Goal: Book appointment/travel/reservation

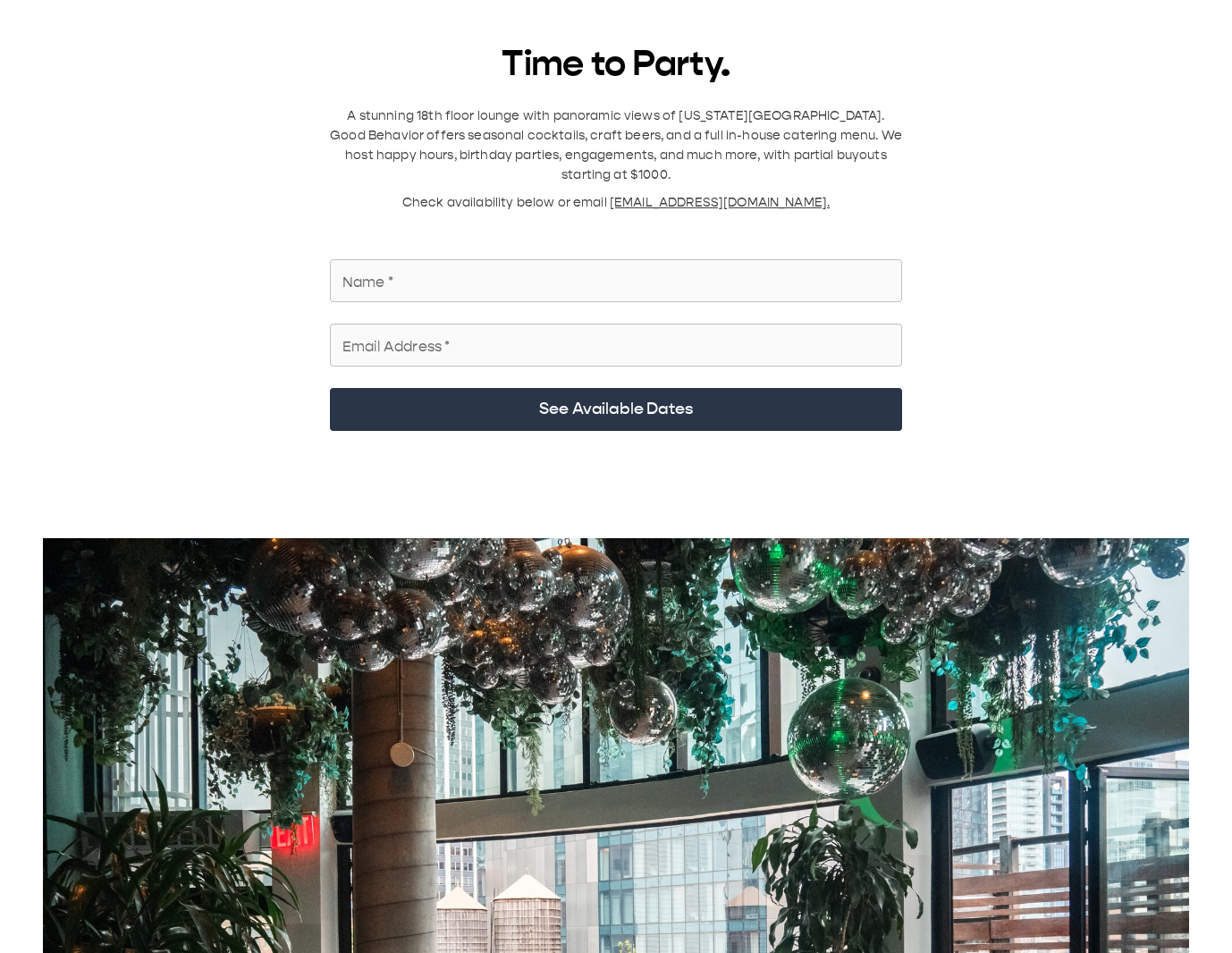
click at [499, 272] on input "Name   *" at bounding box center [616, 280] width 572 height 50
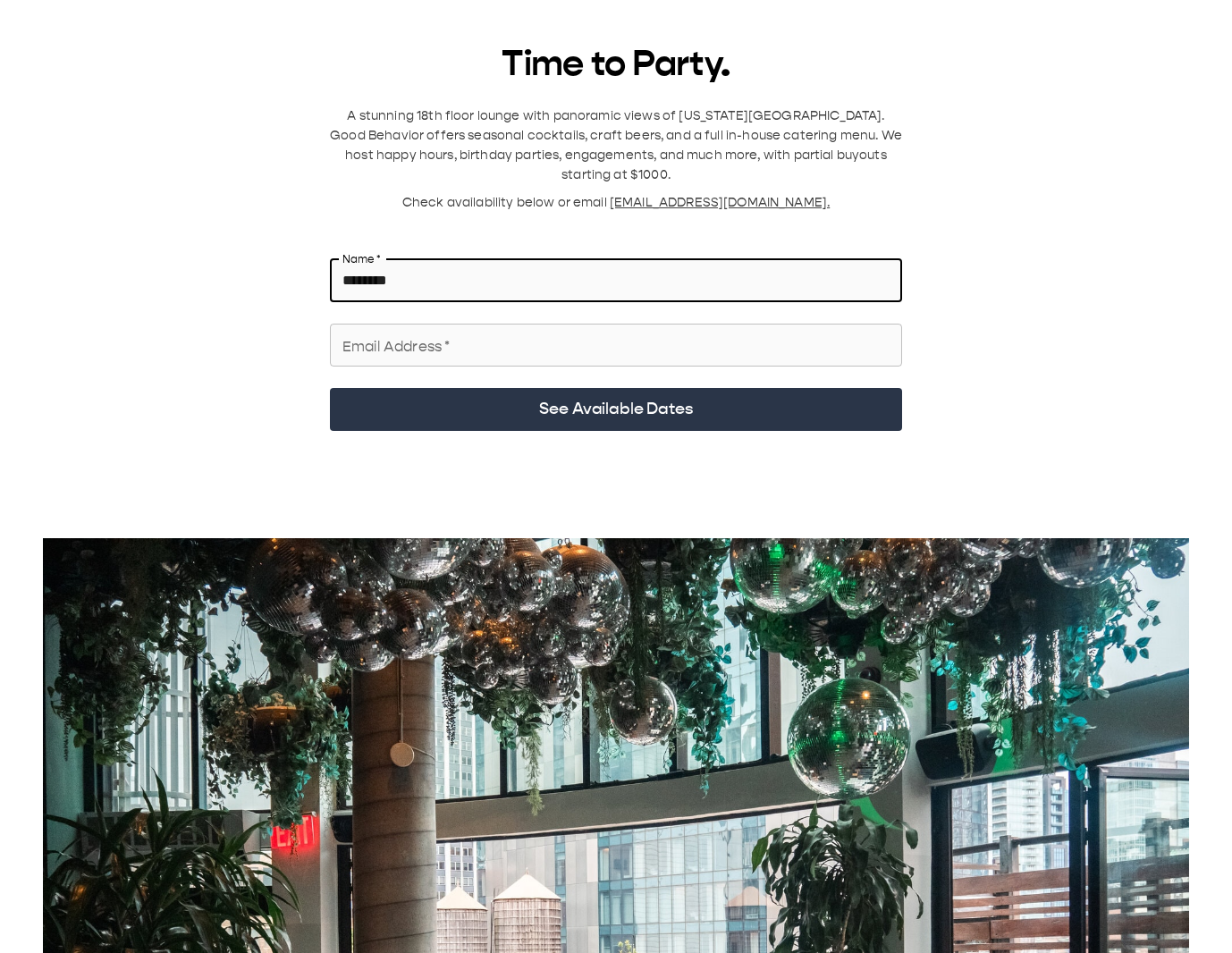
type input "*******"
click at [444, 332] on input "Email Address   *" at bounding box center [616, 344] width 572 height 50
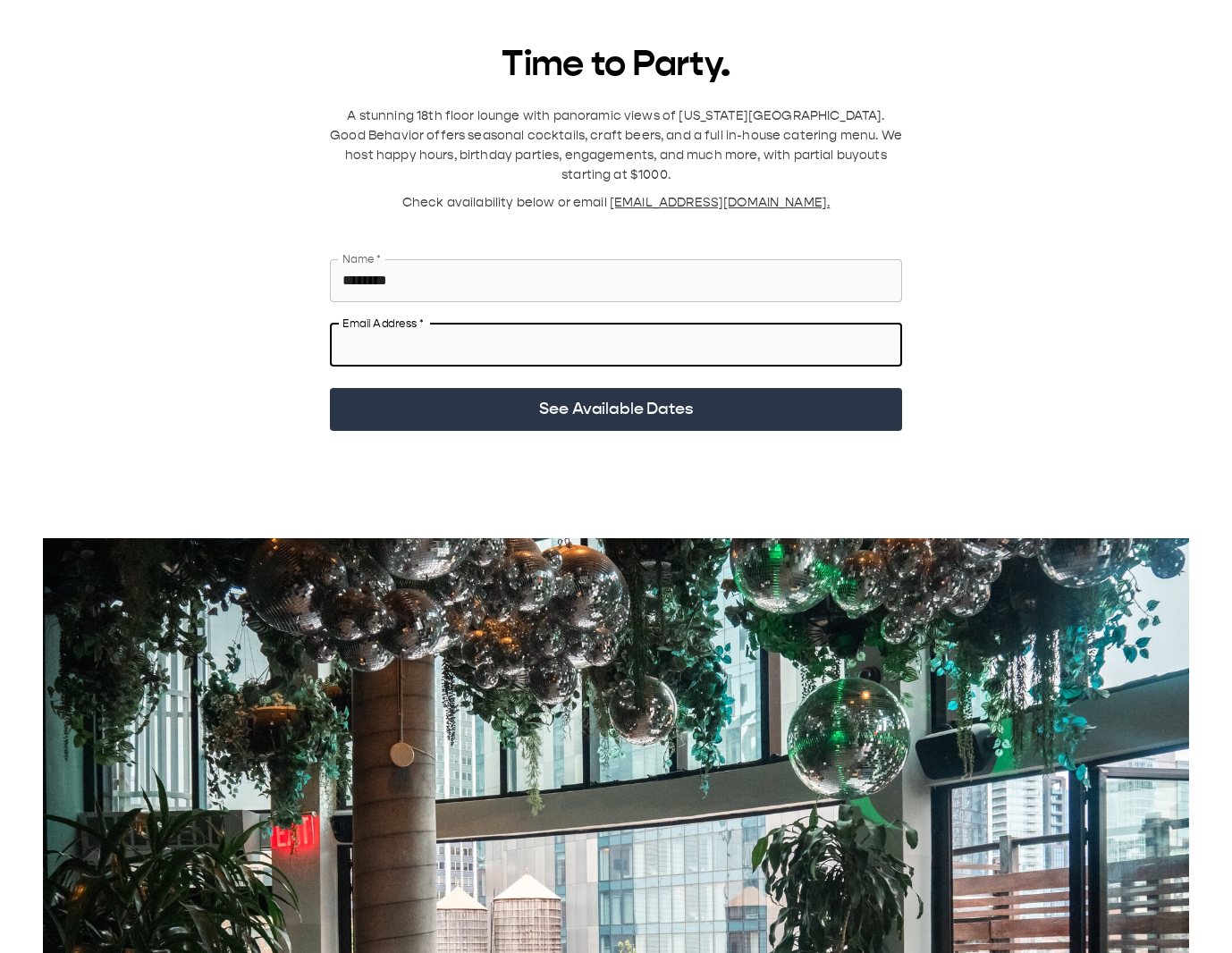
type input "**********"
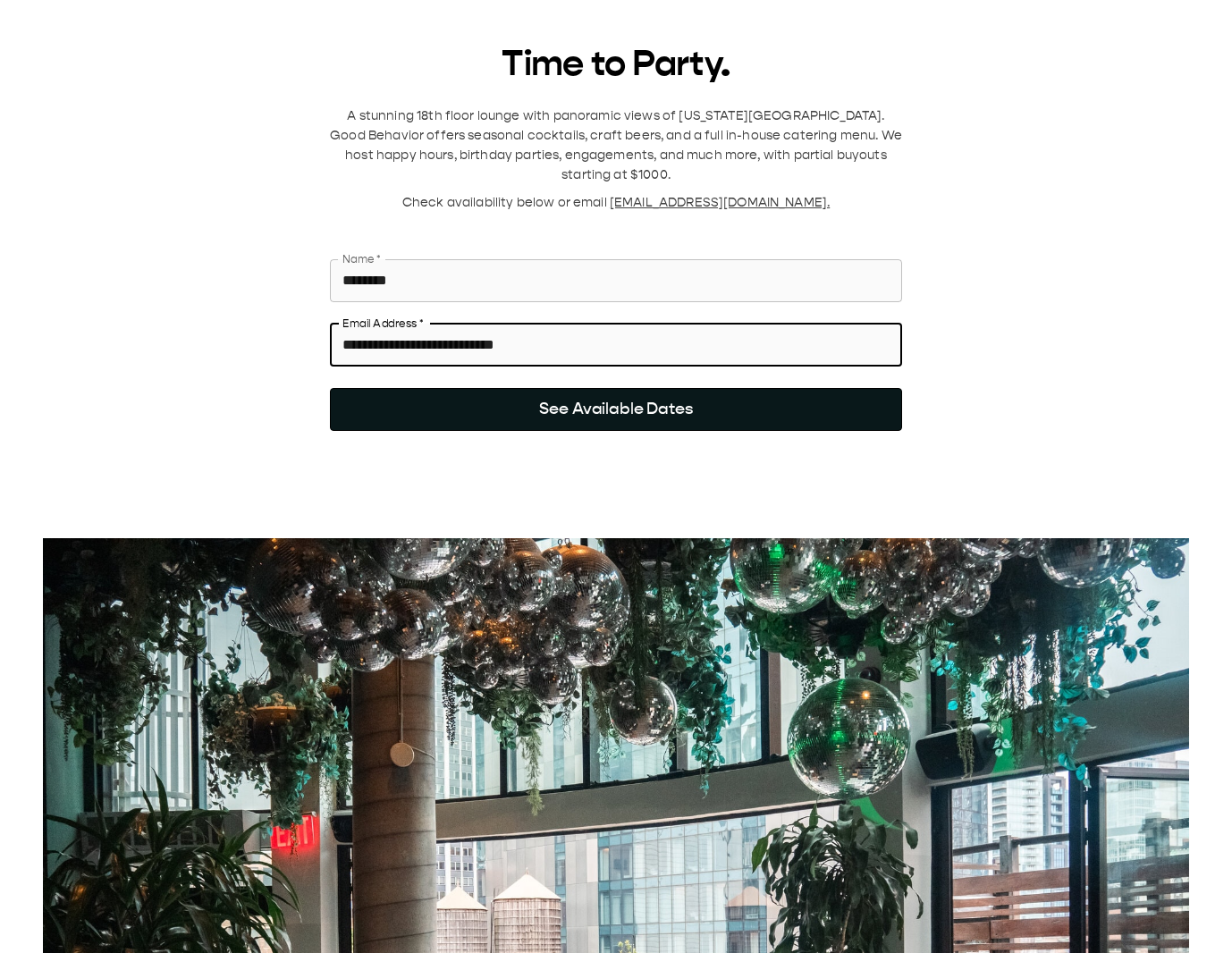
click at [486, 388] on button "See Available Dates" at bounding box center [616, 410] width 572 height 43
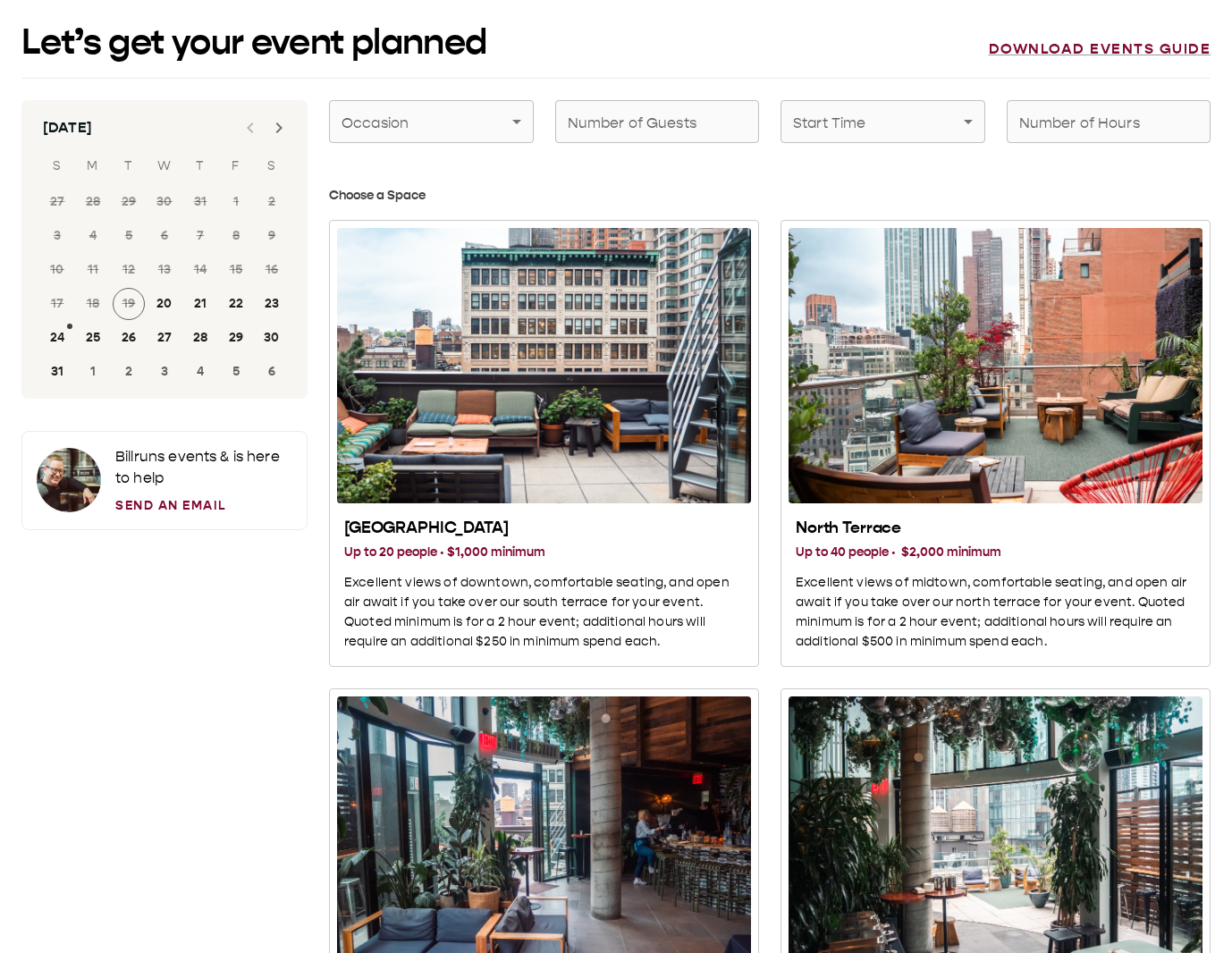
click at [677, 128] on input "Number of Guests" at bounding box center [657, 121] width 205 height 50
type input "**"
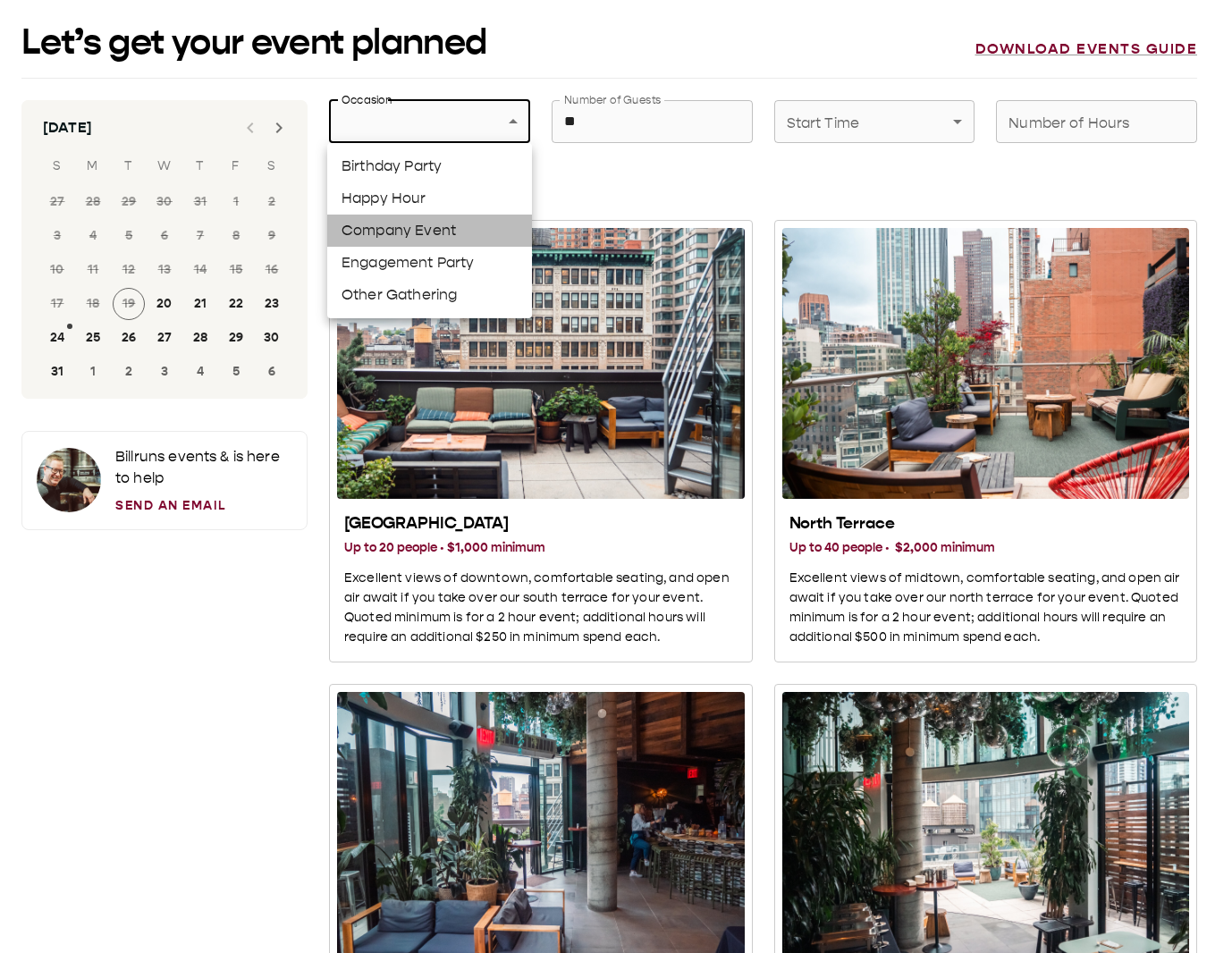
click at [471, 225] on li "Company Event" at bounding box center [429, 230] width 205 height 32
type input "**********"
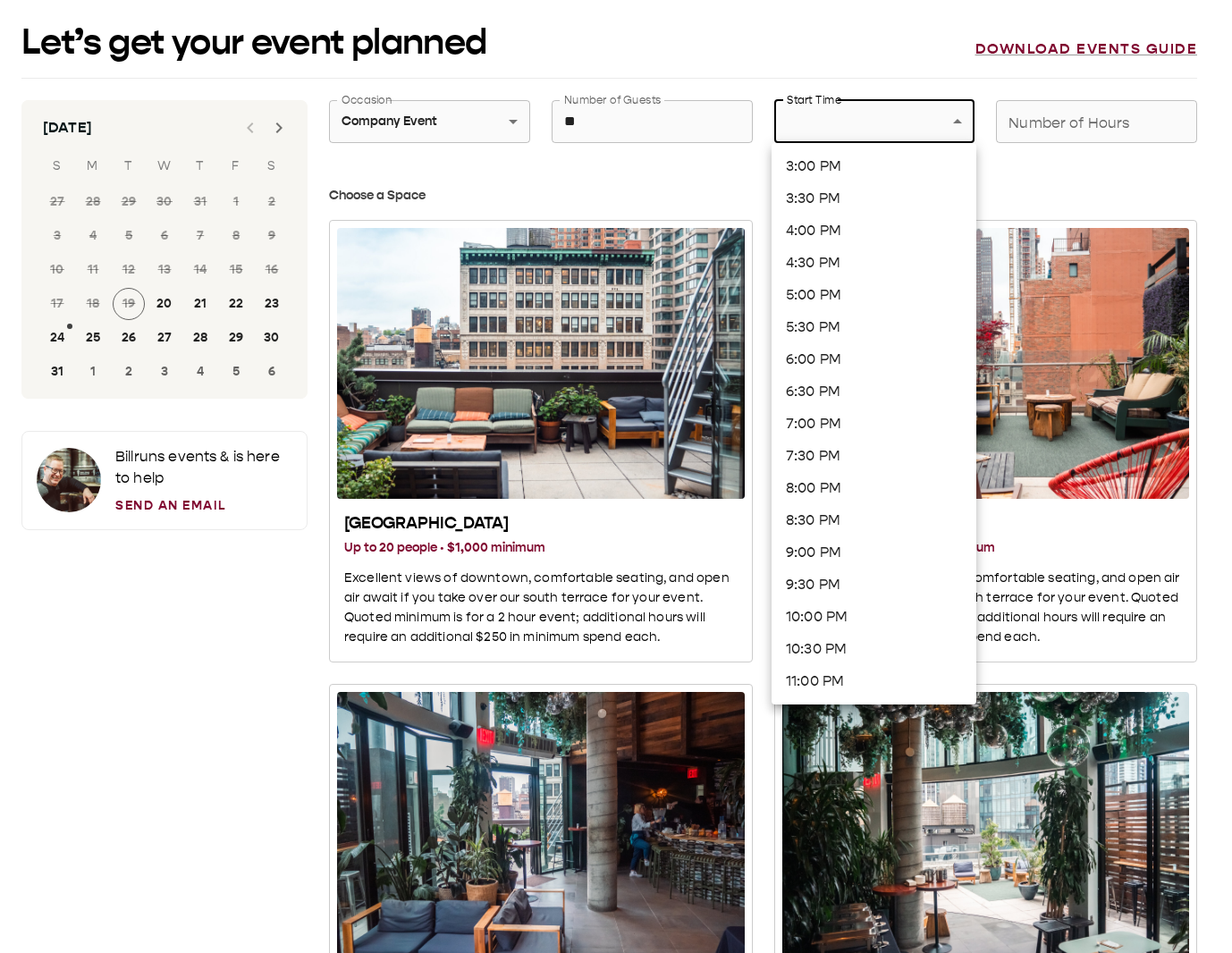
click at [834, 343] on li "6:00 PM" at bounding box center [874, 359] width 205 height 32
type input "*******"
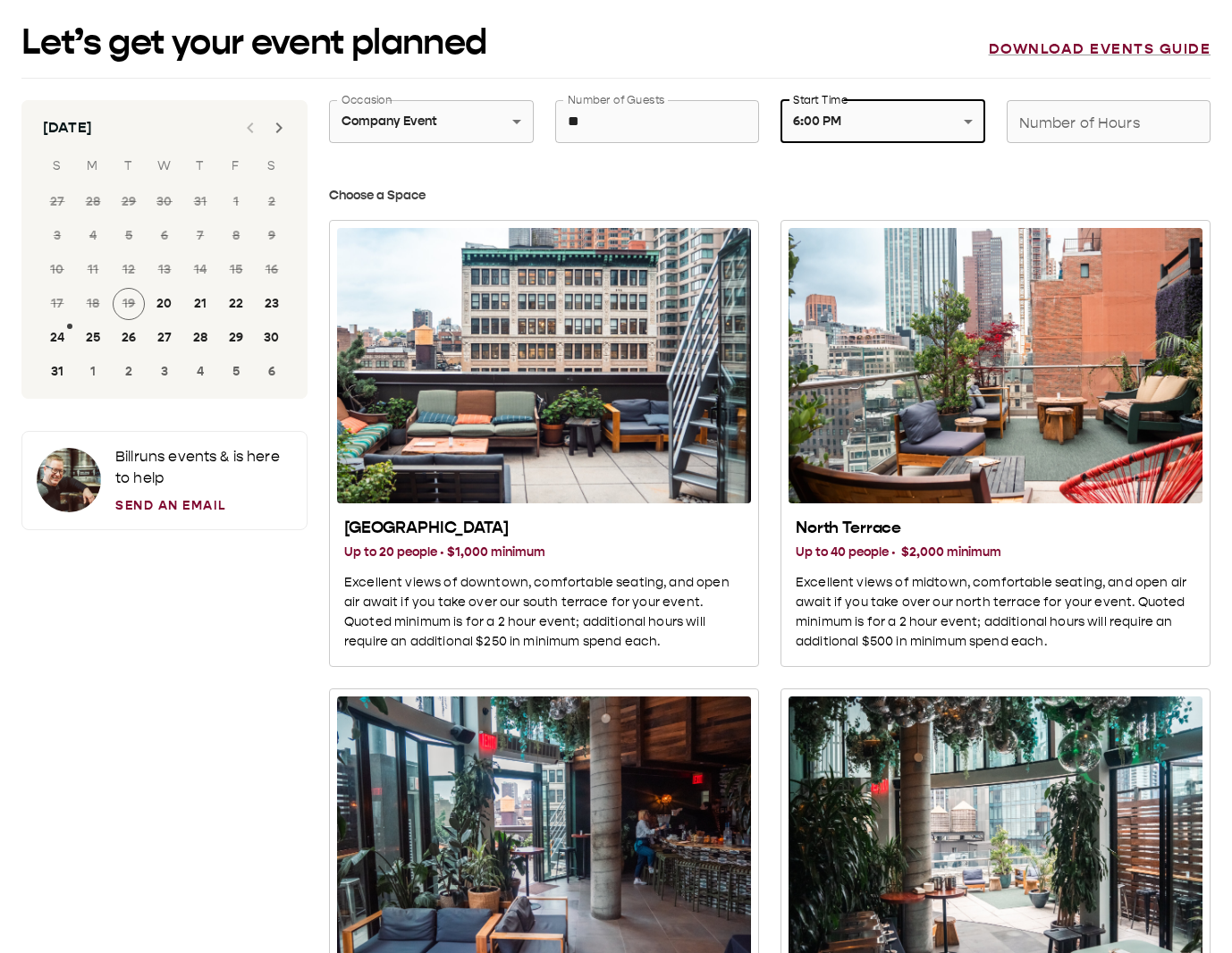
click at [1058, 114] on input "Number of Hours" at bounding box center [1109, 121] width 205 height 50
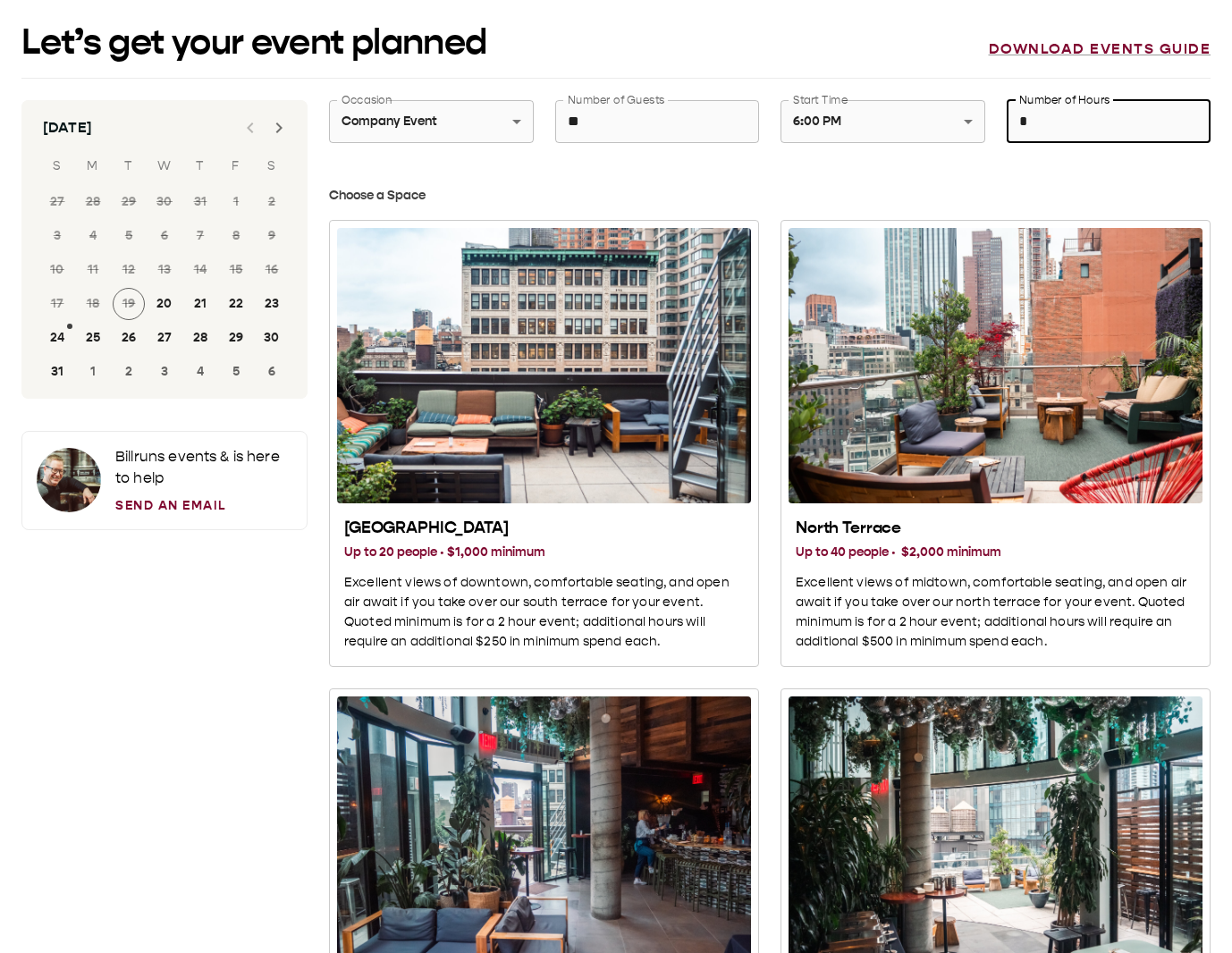
type input "*"
click at [928, 193] on h3 "Choose a Space" at bounding box center [769, 196] width 881 height 20
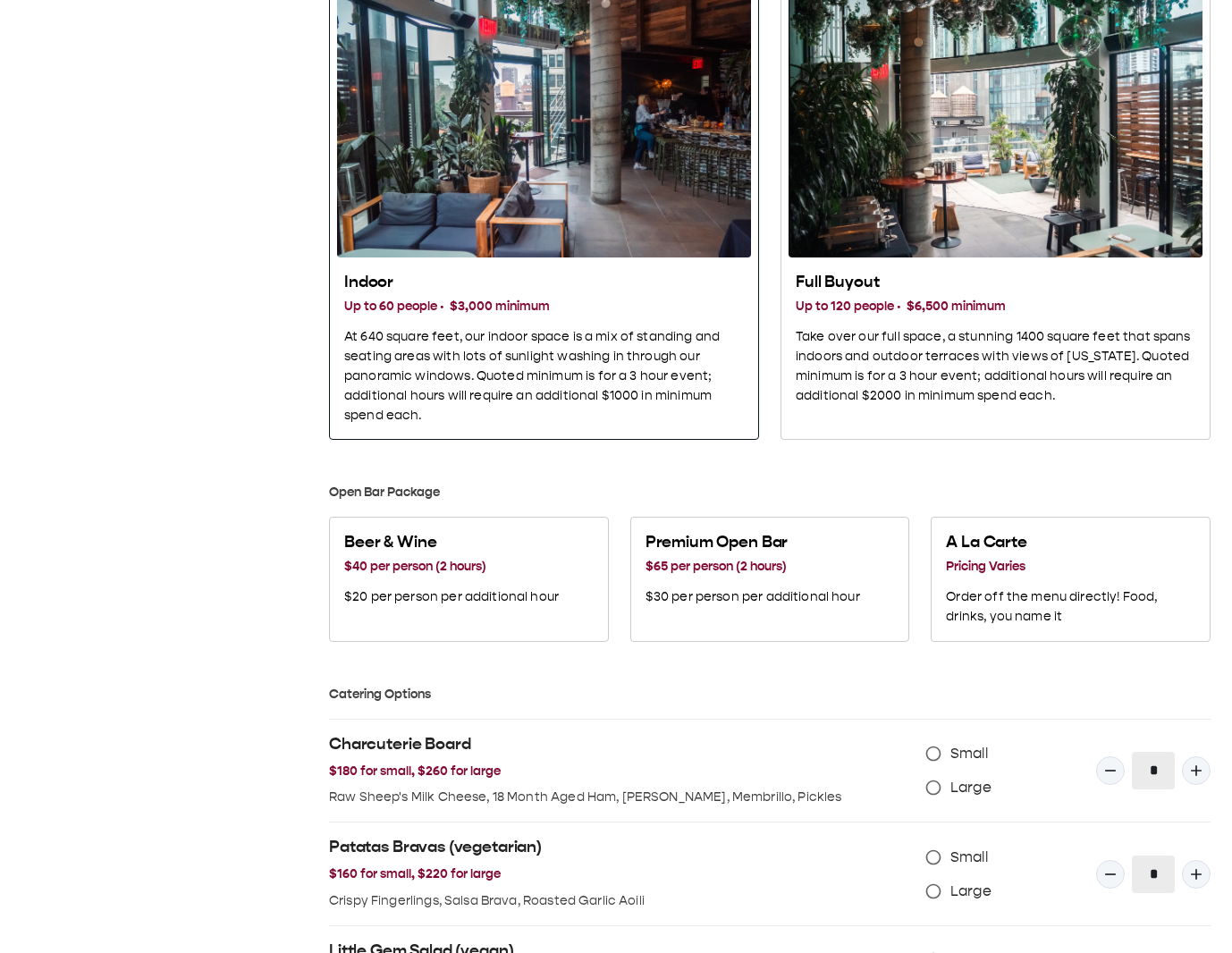
click at [599, 327] on p "At 640 square feet, our indoor space is a mix of standing and seating areas wit…" at bounding box center [544, 376] width 400 height 99
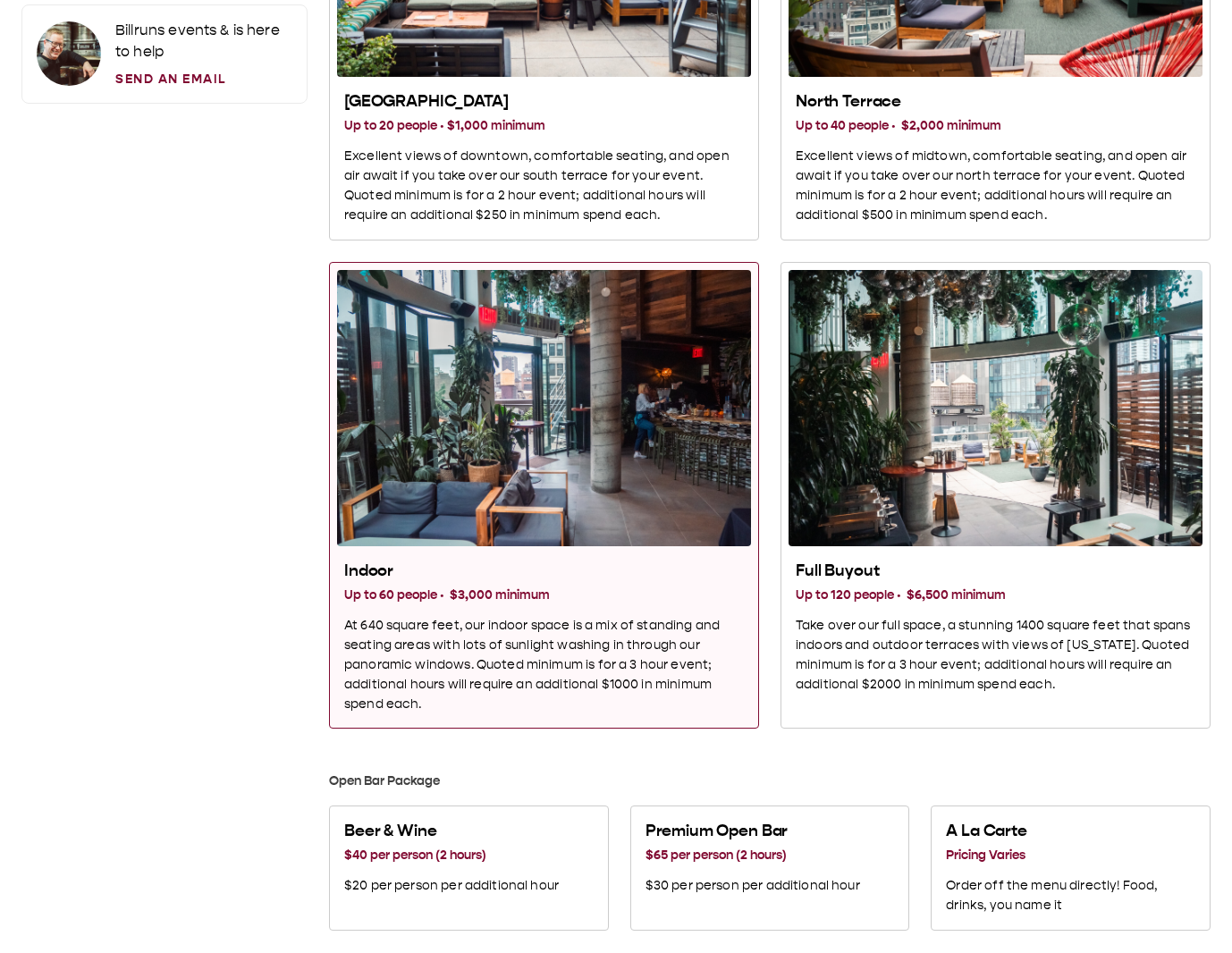
scroll to position [268, 0]
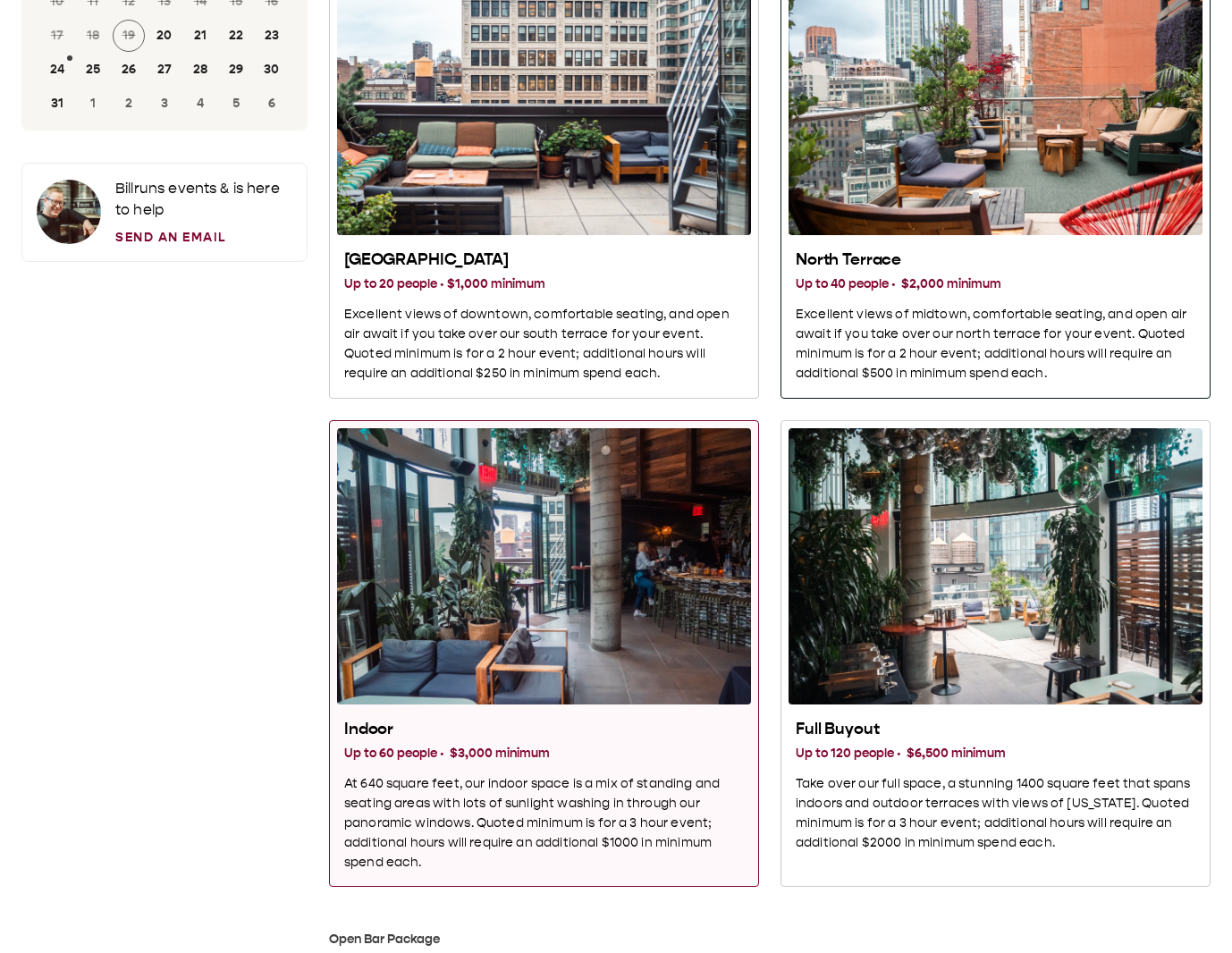
click at [1103, 204] on div "North Terrace" at bounding box center [995, 98] width 414 height 276
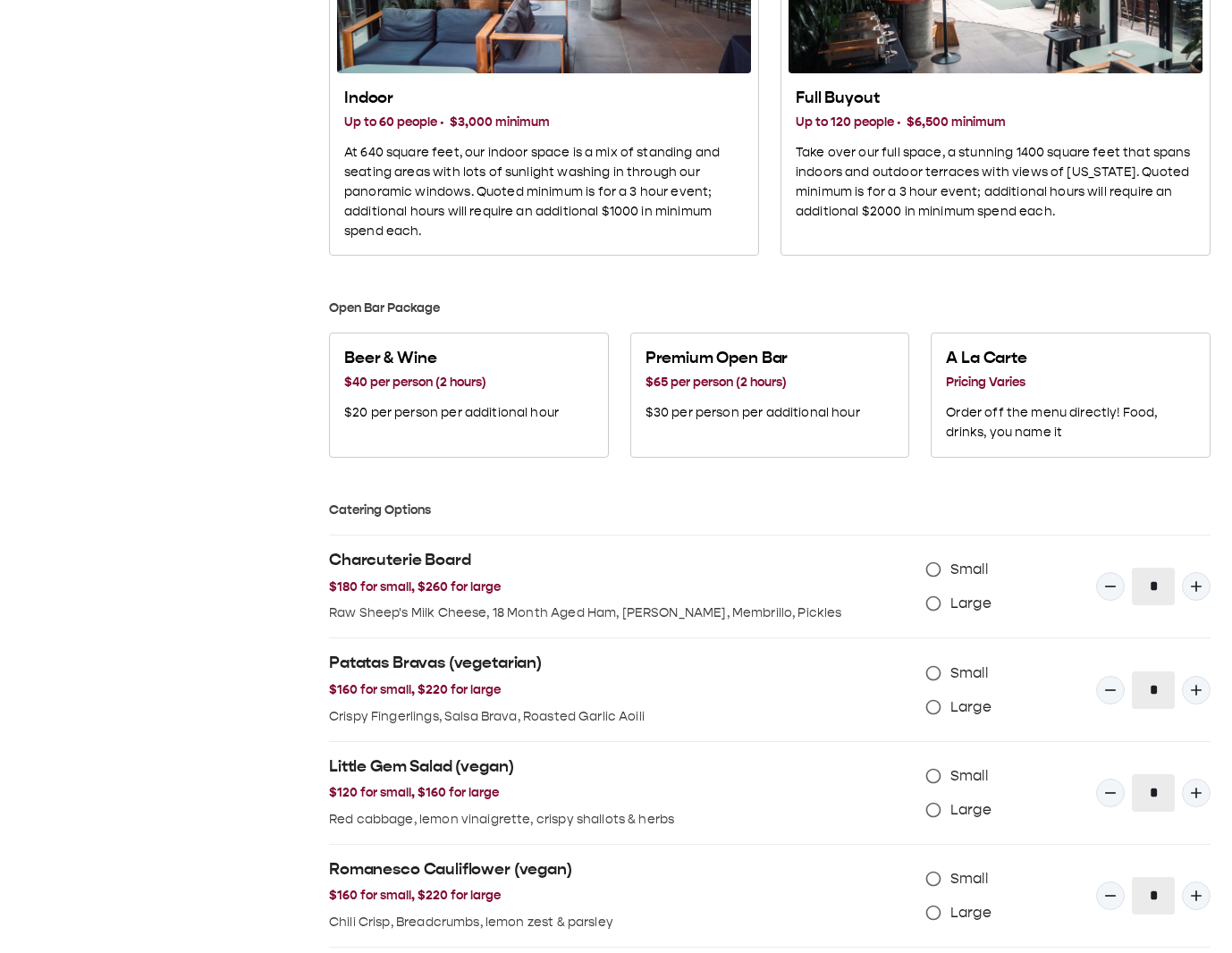
scroll to position [1072, 0]
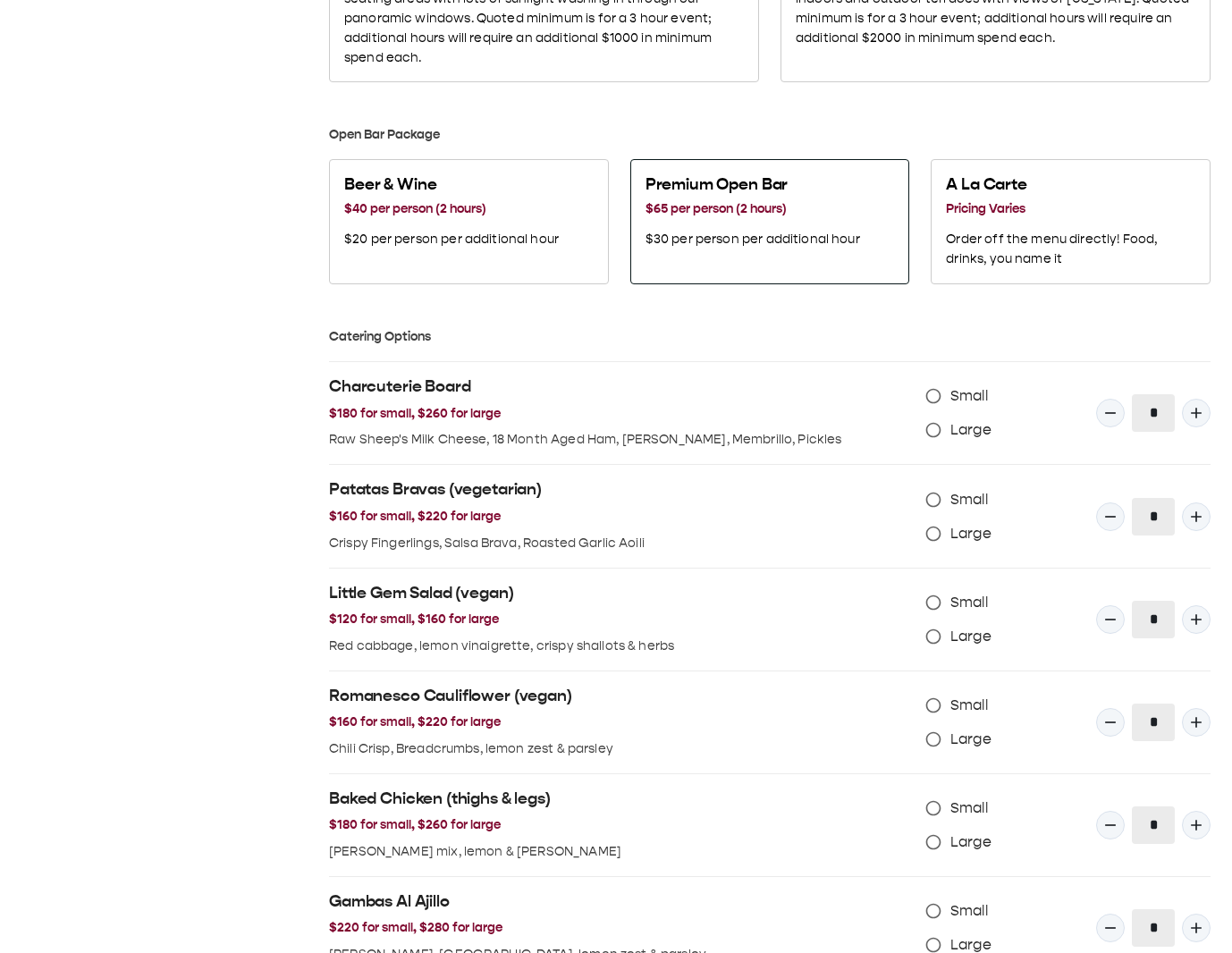
click at [815, 255] on div "Premium Open Bar $65 per person (2 hours) $30 per person per additional hour" at bounding box center [752, 212] width 229 height 90
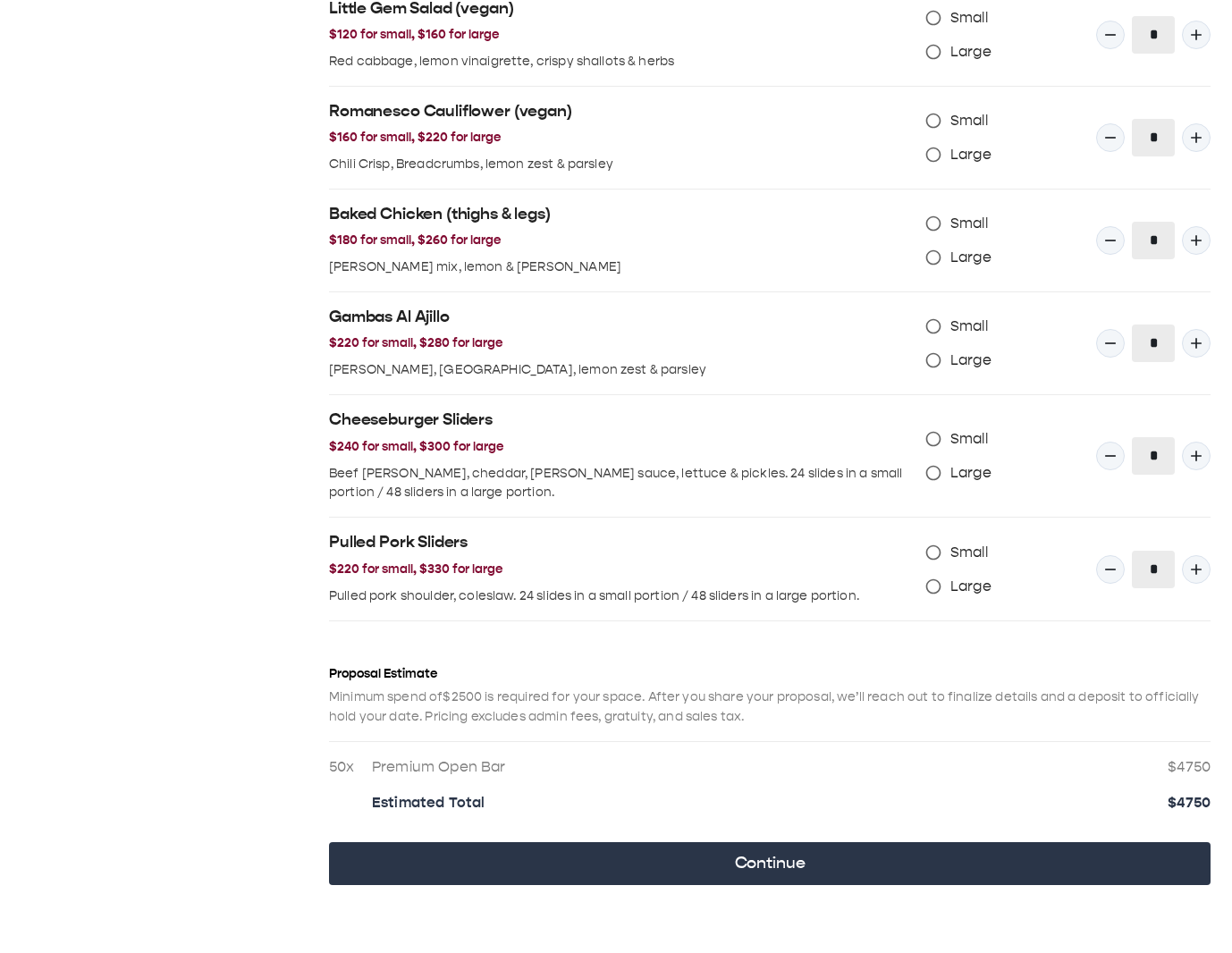
scroll to position [1682, 0]
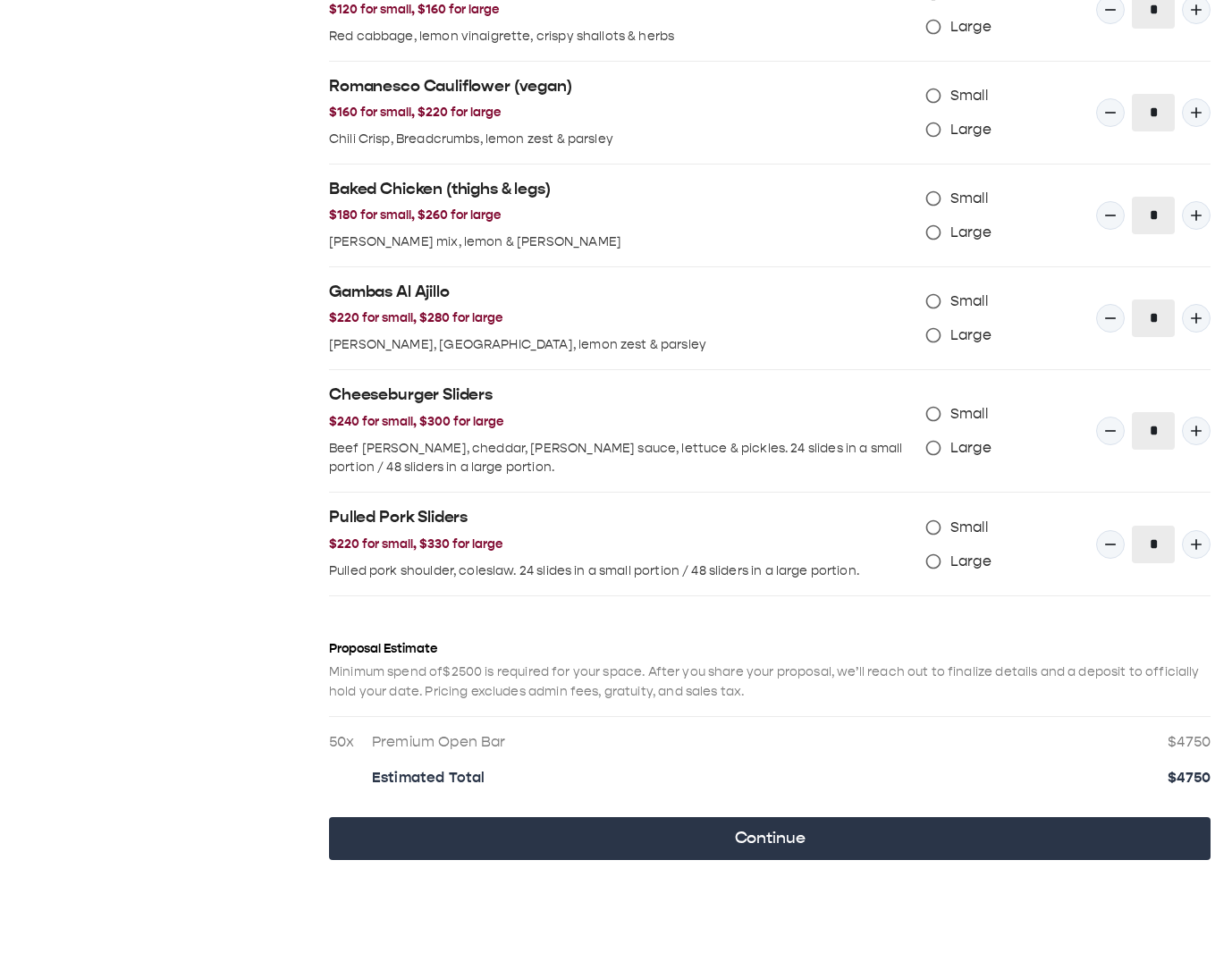
click at [1210, 435] on div "*" at bounding box center [1152, 431] width 114 height 68
click at [1201, 417] on button "Quantity Input" at bounding box center [1195, 430] width 28 height 28
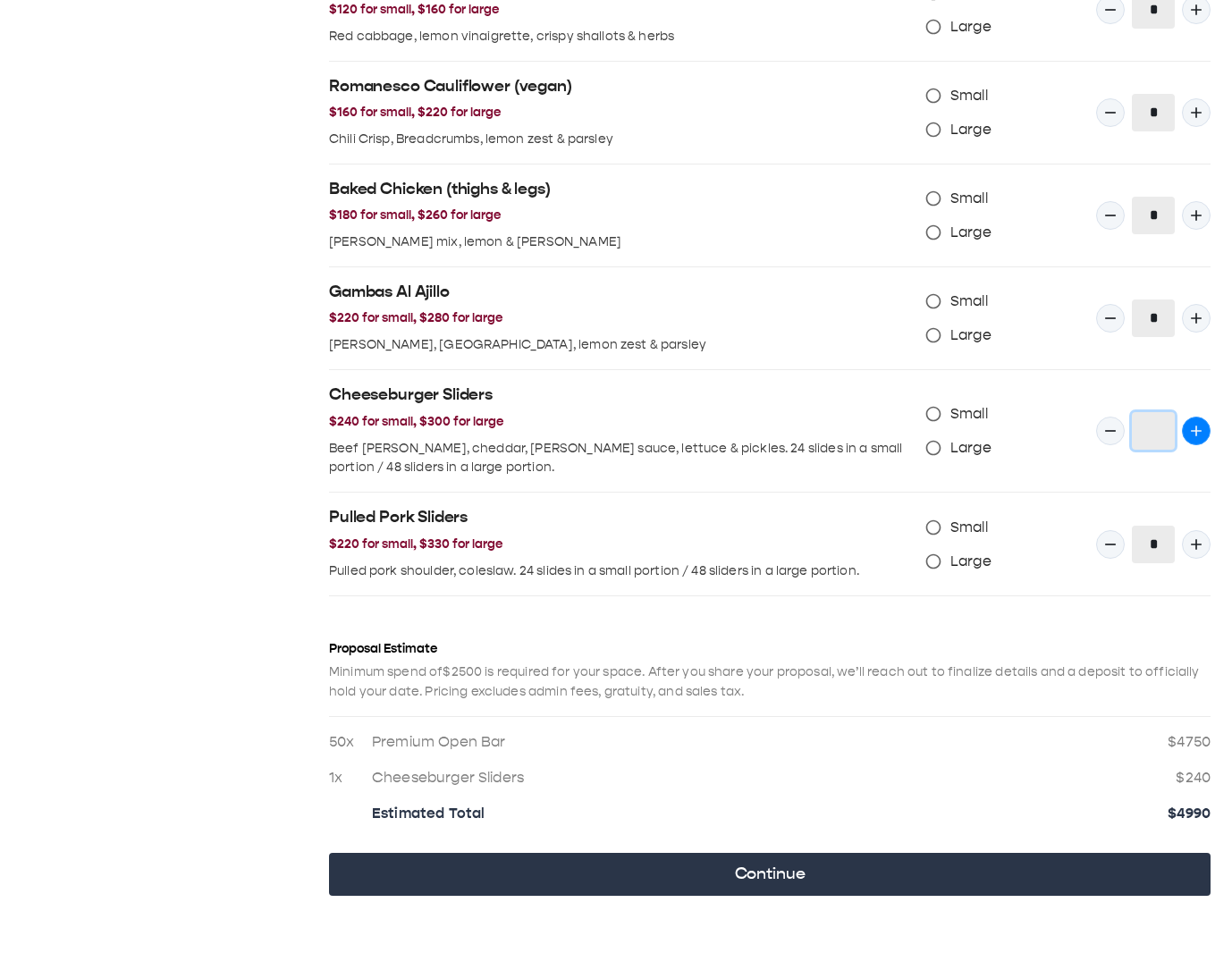
type input "*"
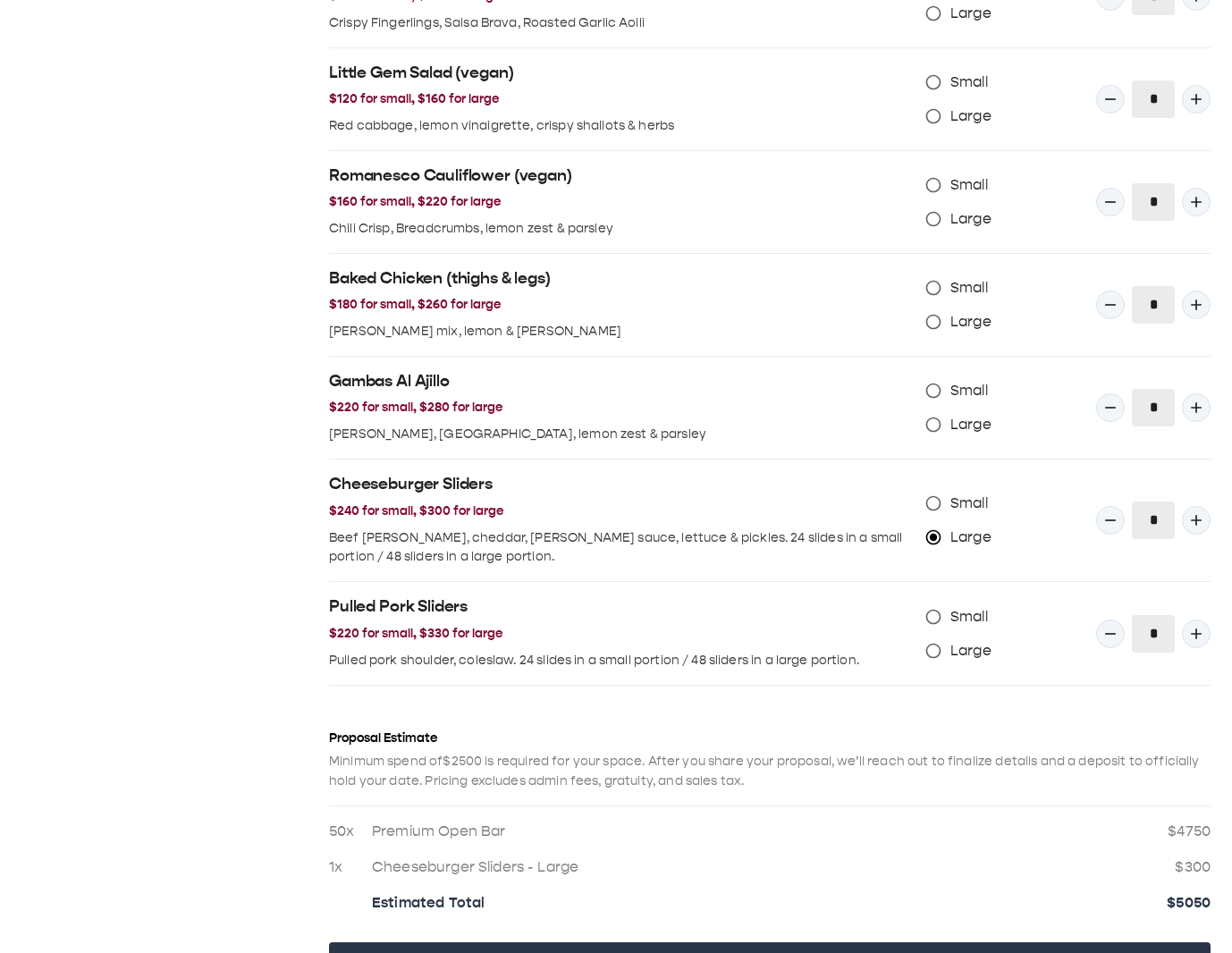
scroll to position [1413, 0]
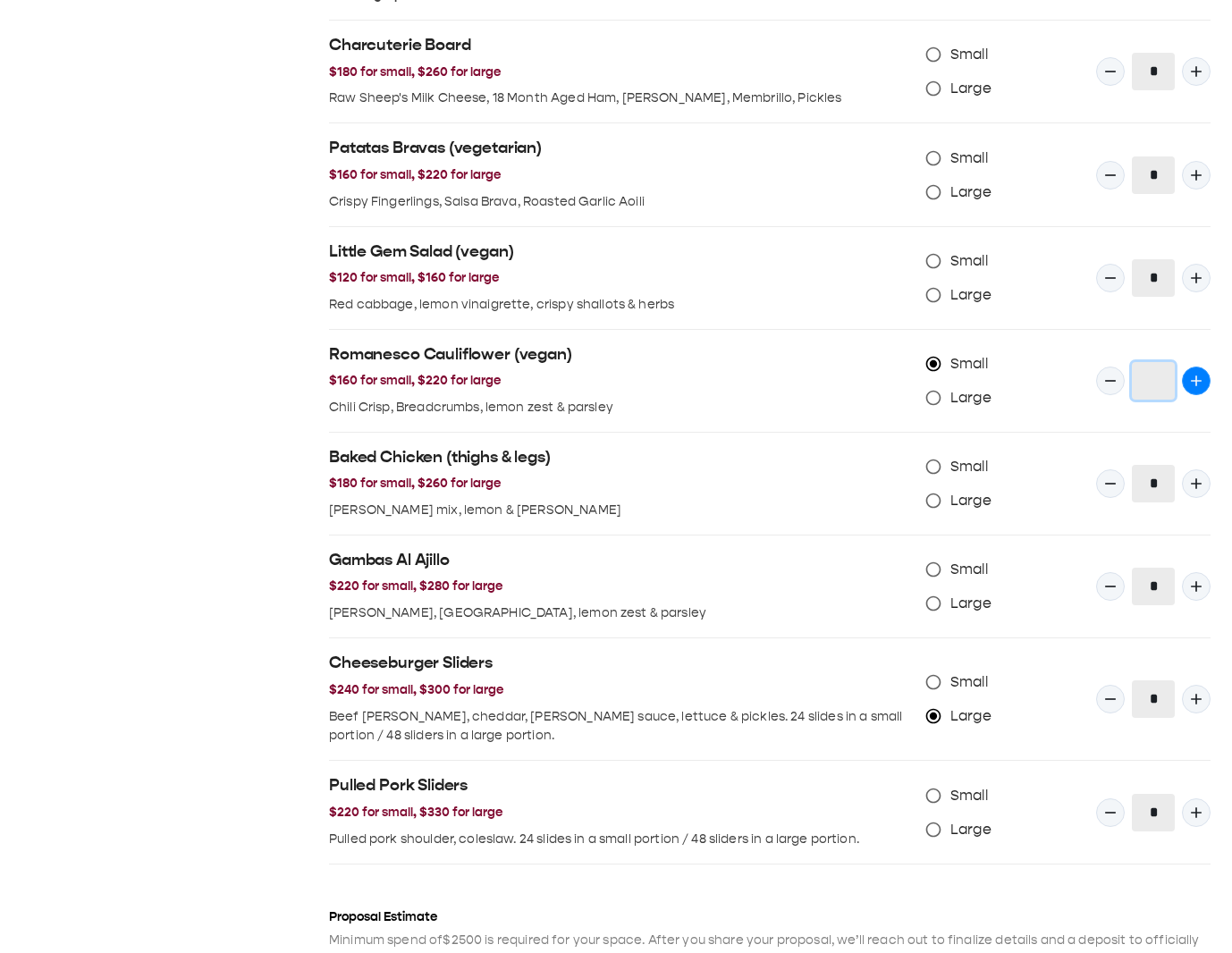
click at [1197, 390] on button "Quantity Input" at bounding box center [1195, 380] width 28 height 28
type input "*"
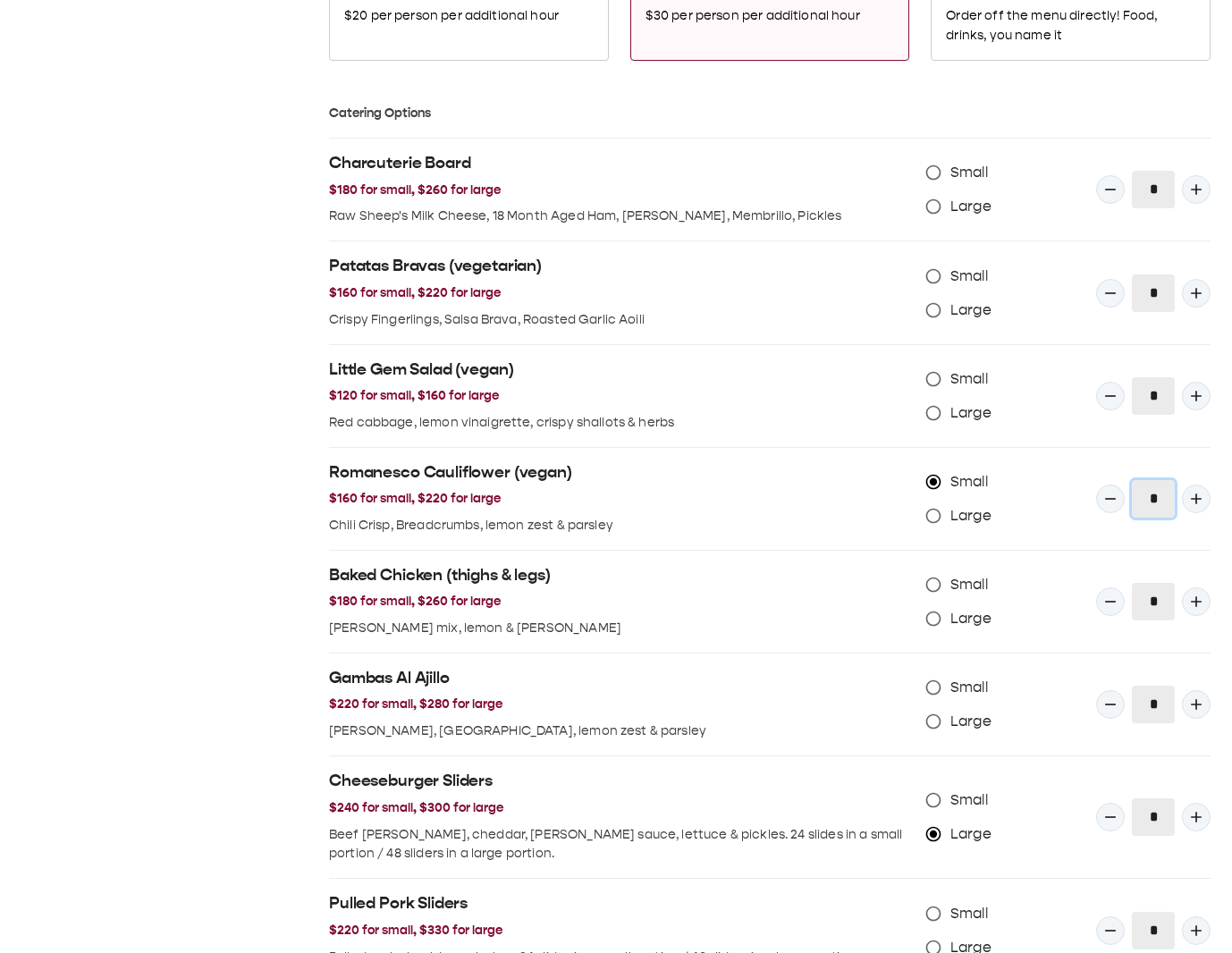
scroll to position [1325, 0]
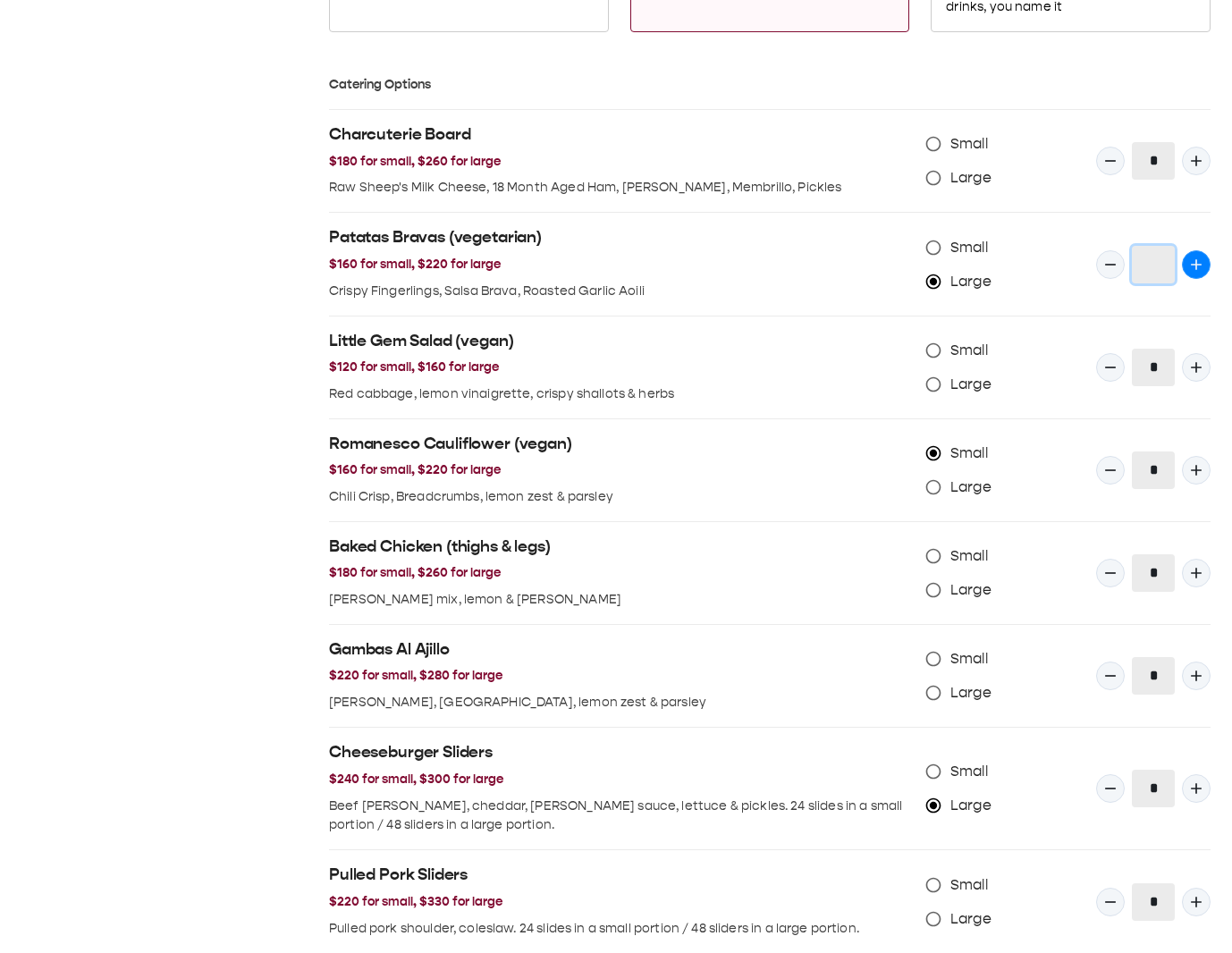
click at [1192, 262] on icon "Quantity Input" at bounding box center [1196, 264] width 18 height 18
type input "*"
click at [1211, 166] on div "**********" at bounding box center [616, 14] width 1232 height 2635
drag, startPoint x: 1188, startPoint y: 157, endPoint x: 1154, endPoint y: 171, distance: 36.8
click at [1188, 158] on icon "Quantity Input" at bounding box center [1196, 161] width 18 height 18
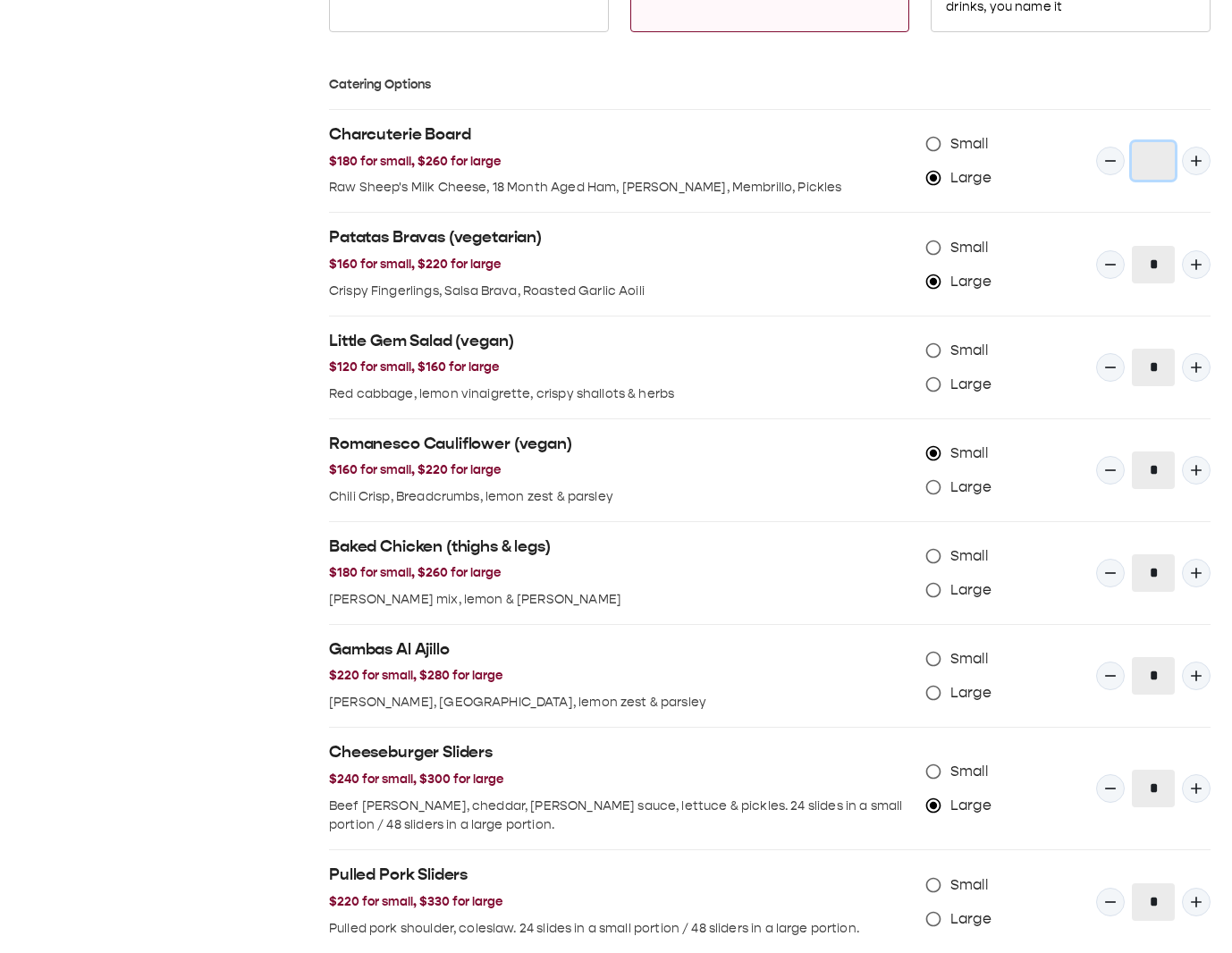
type input "*"
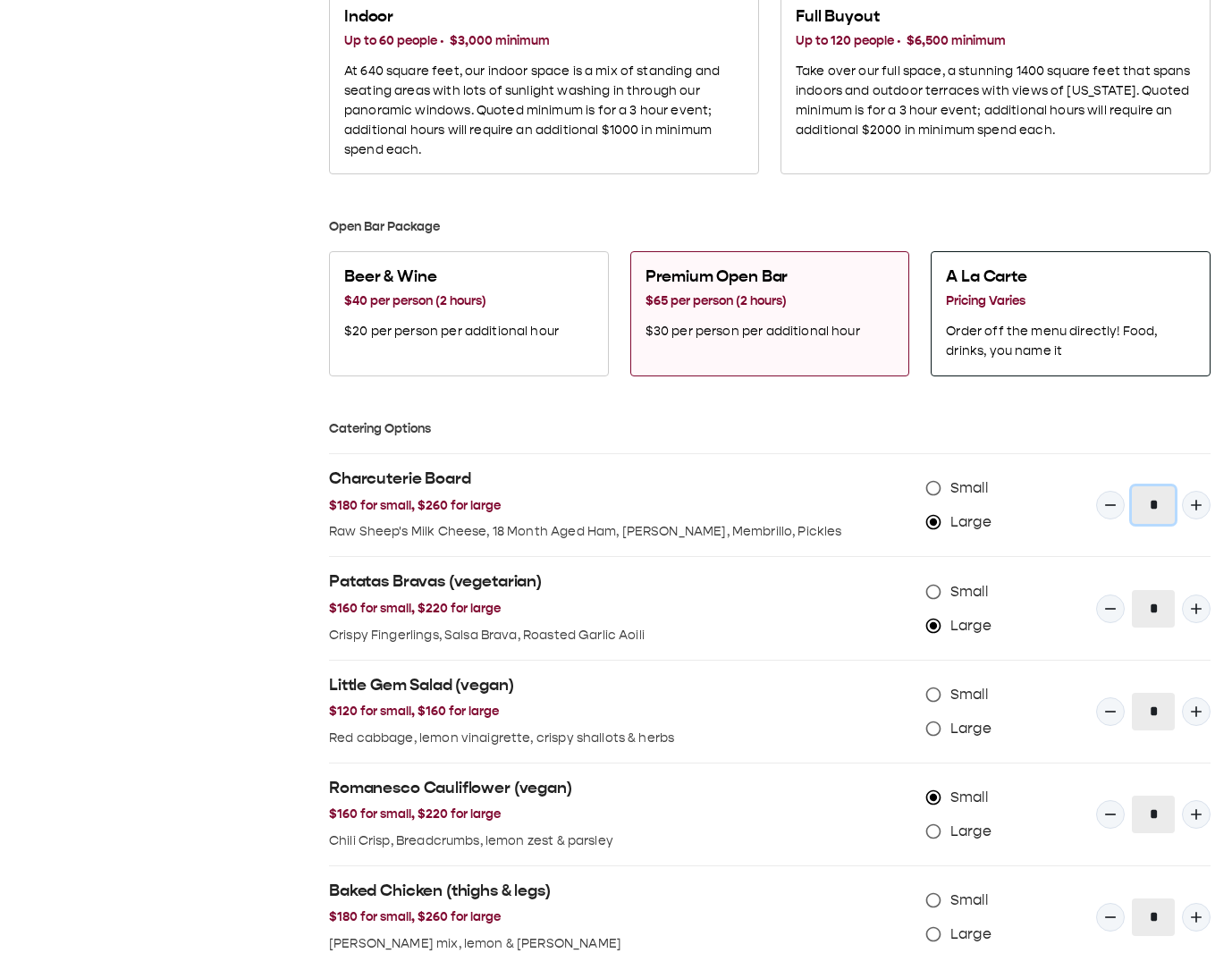
scroll to position [967, 0]
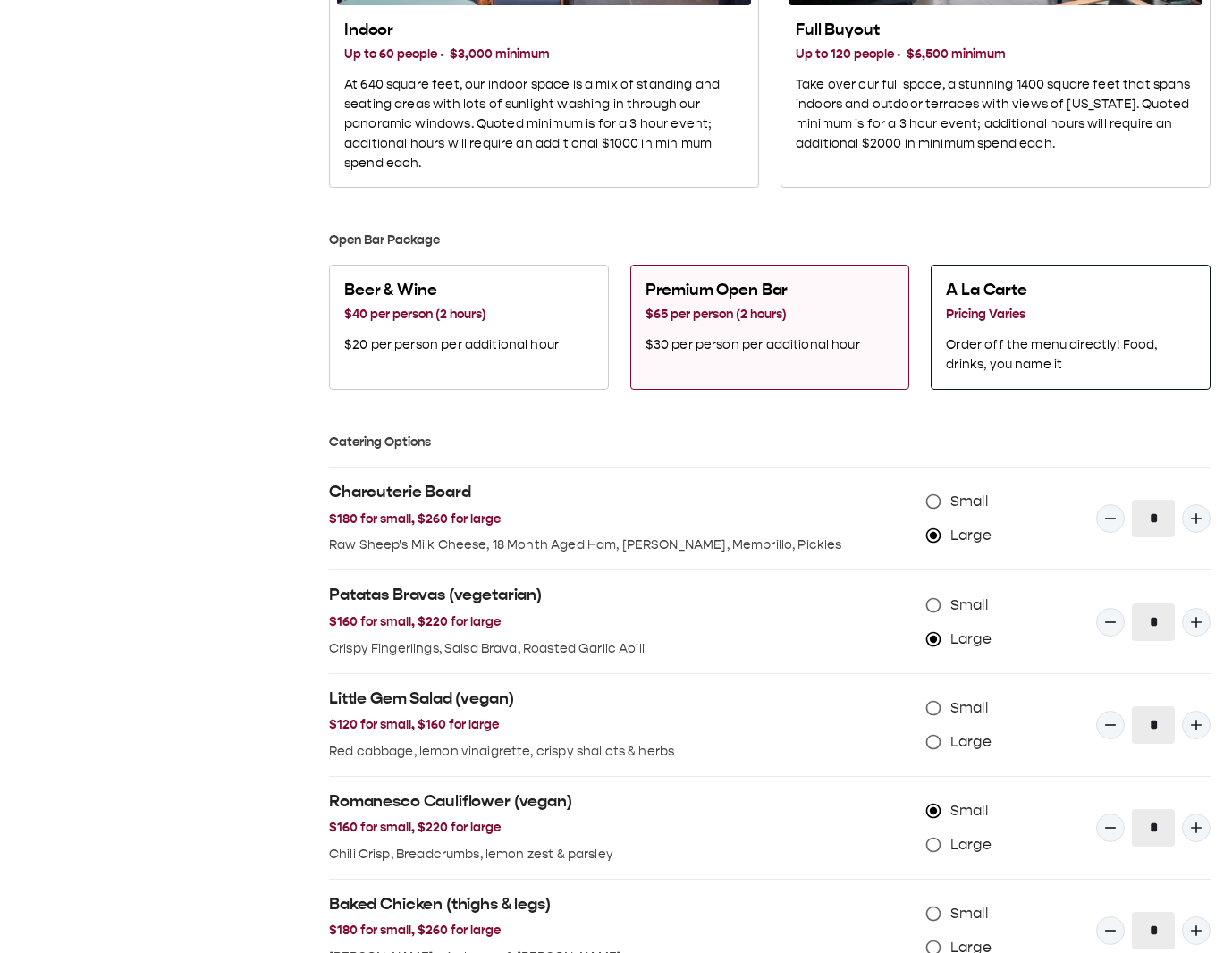
click at [1013, 376] on div "A La Carte Pricing Varies Order off the menu directly! Food, drinks, you name it" at bounding box center [1070, 327] width 263 height 109
click at [824, 368] on button "Premium Open Bar $65 per person (2 hours) $30 per person per additional hour" at bounding box center [770, 327] width 280 height 125
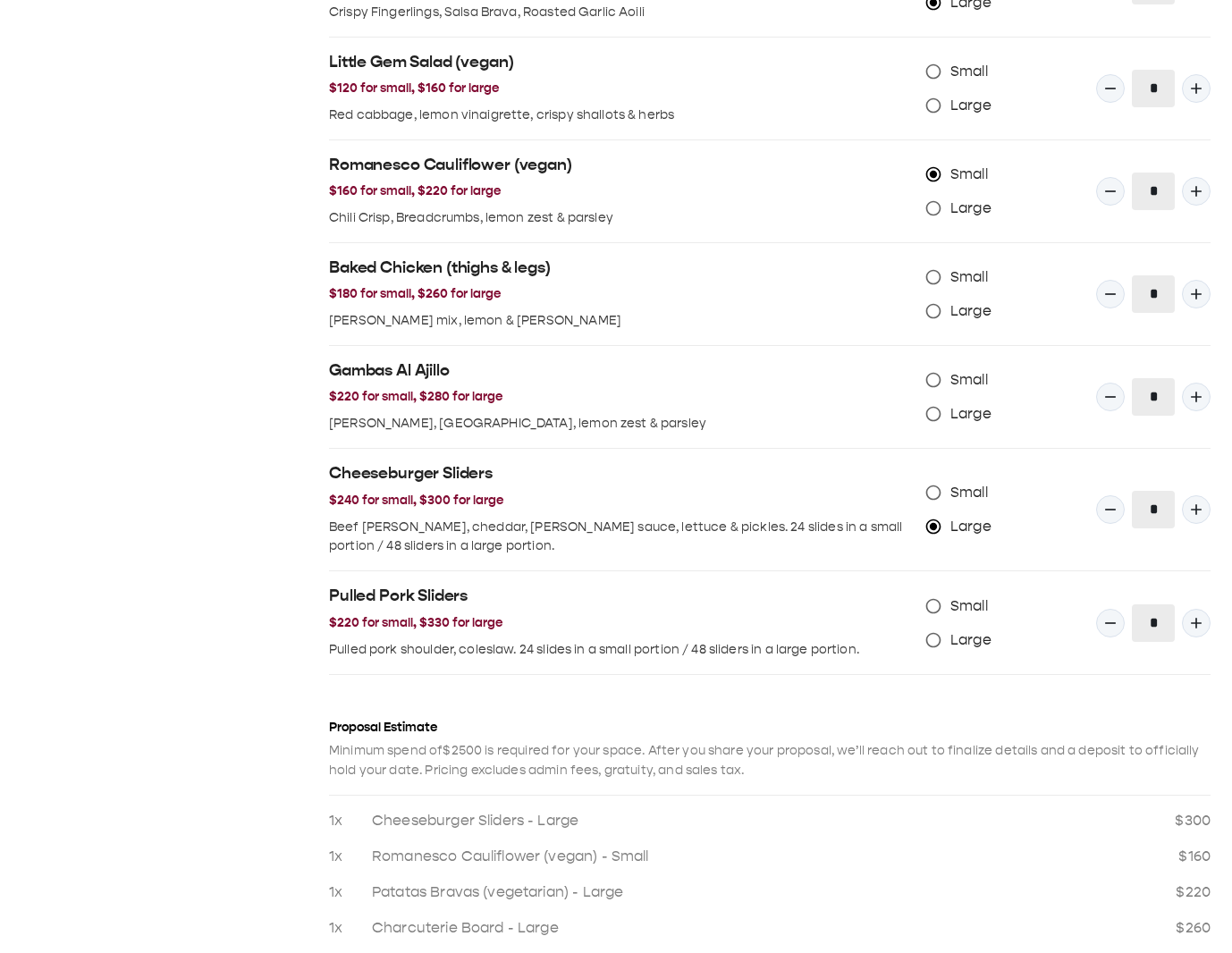
scroll to position [1682, 0]
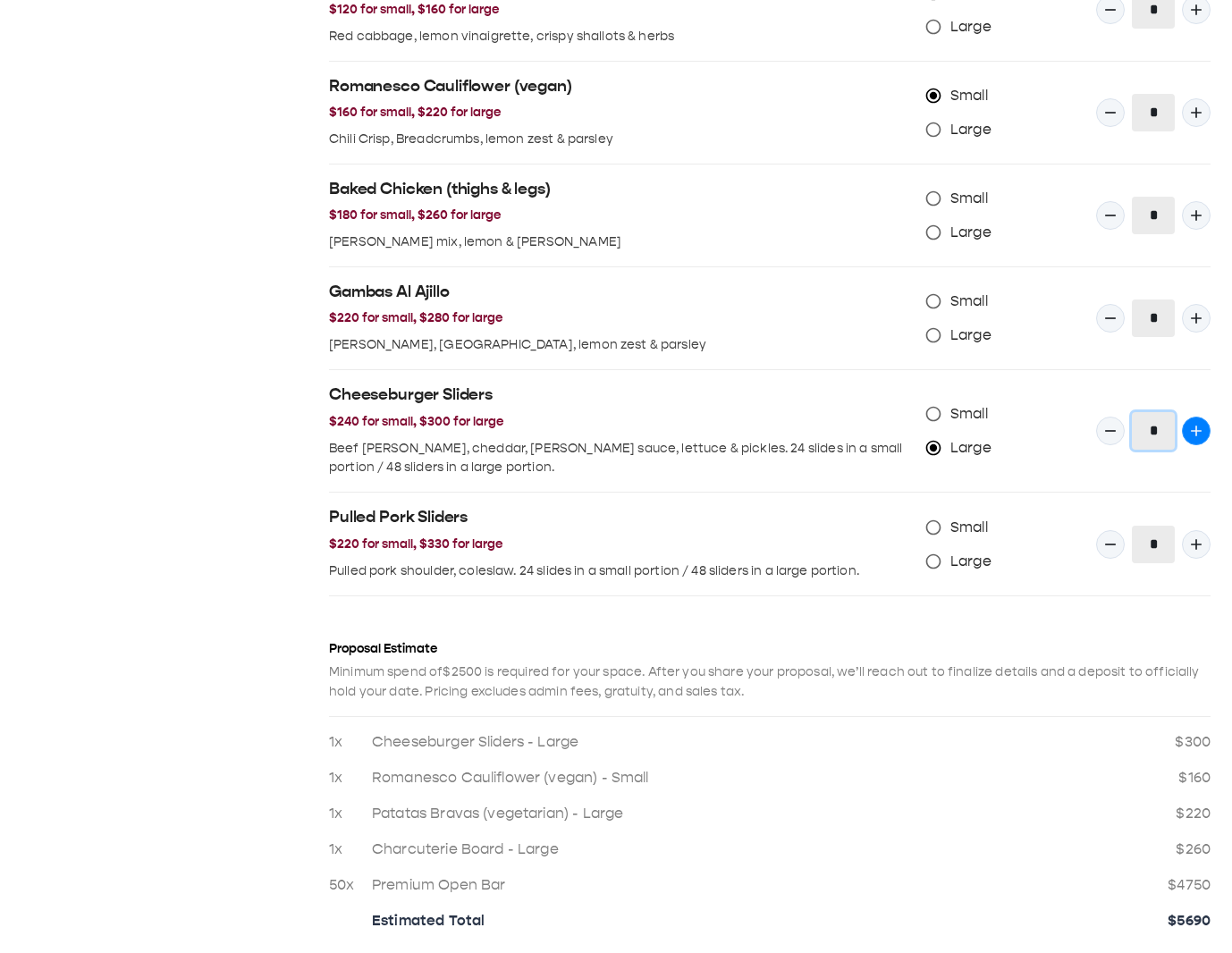
click at [1187, 425] on button "Quantity Input" at bounding box center [1195, 430] width 28 height 28
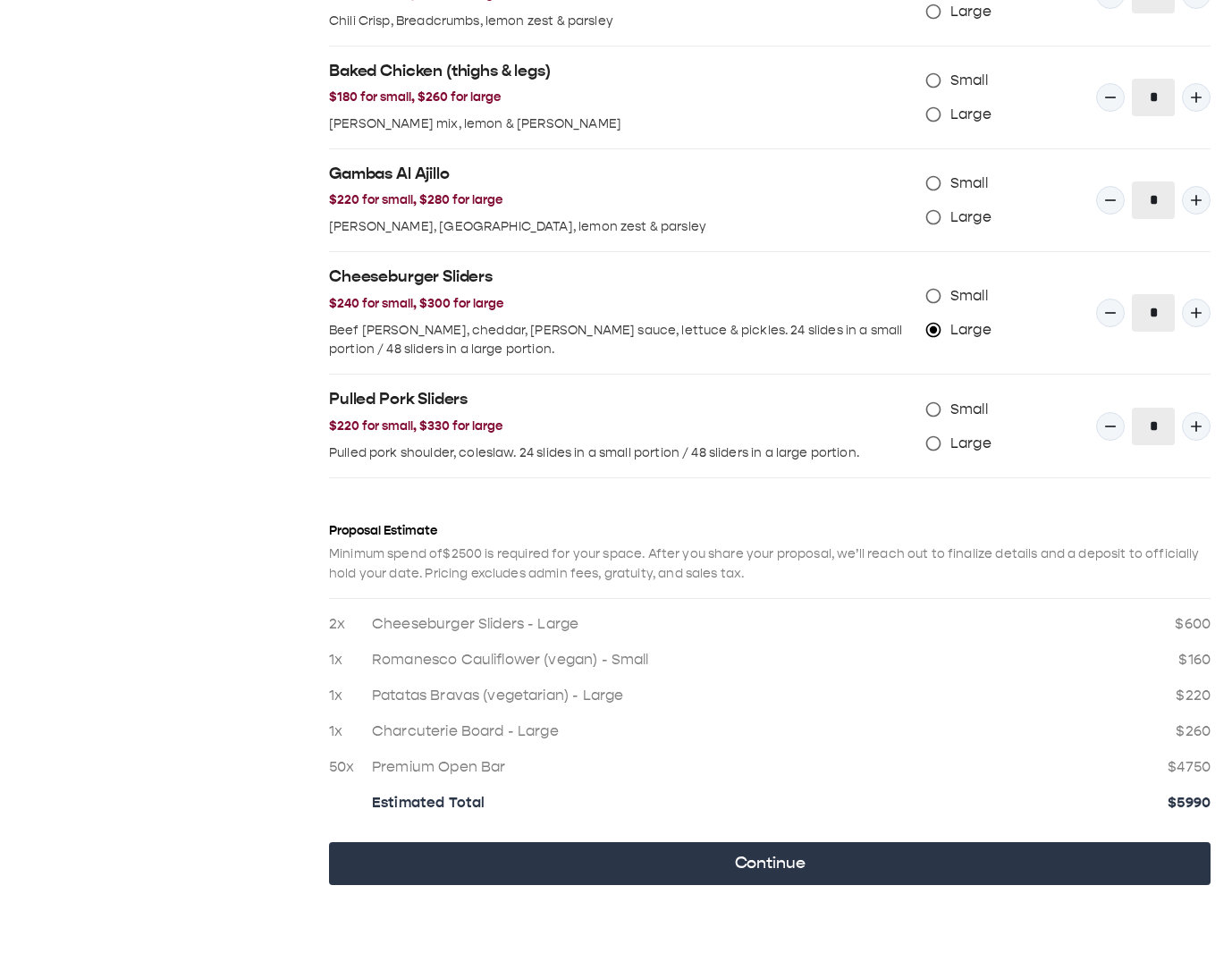
scroll to position [1825, 0]
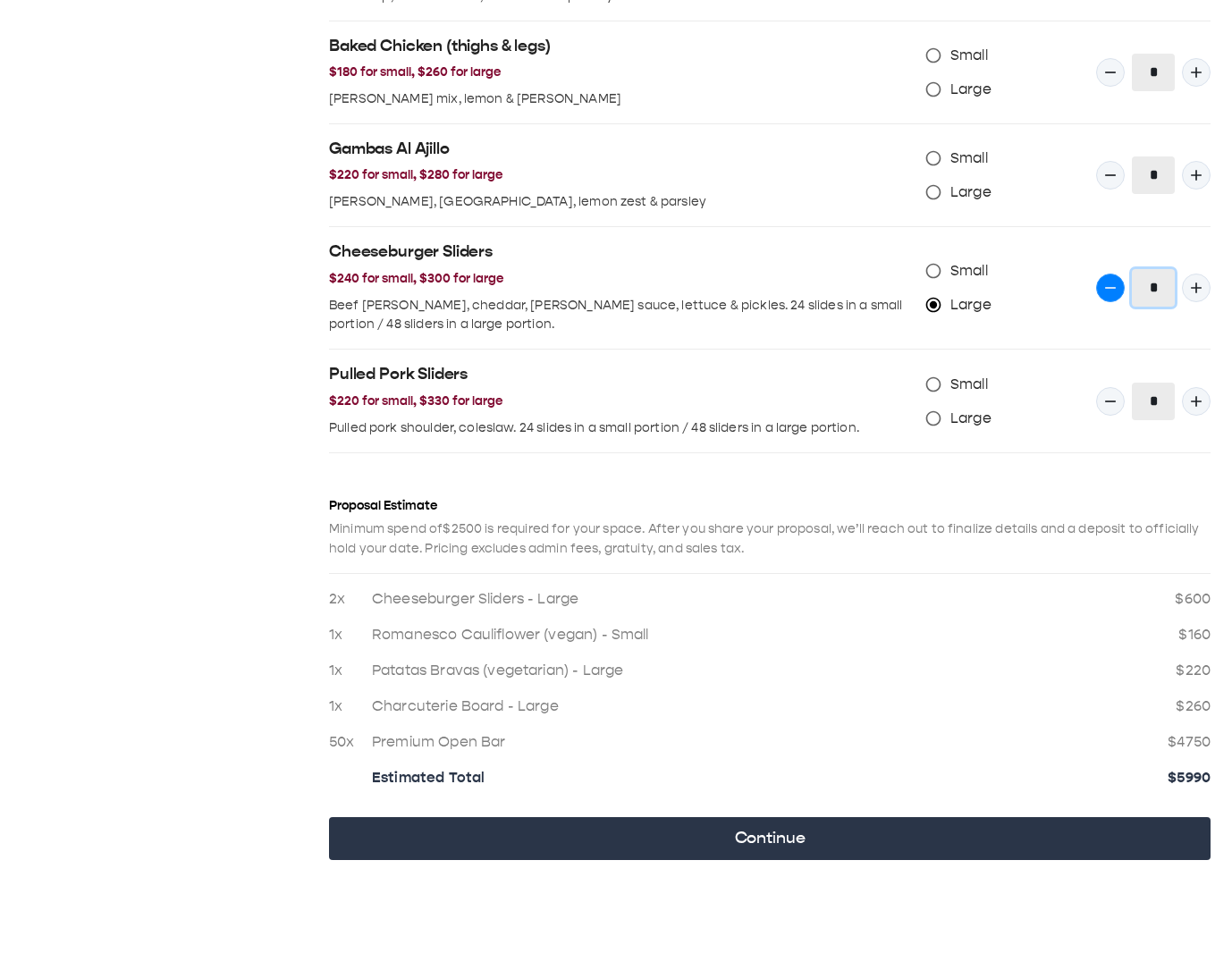
click at [1098, 289] on button "Quantity Input" at bounding box center [1109, 287] width 28 height 28
drag, startPoint x: 854, startPoint y: 272, endPoint x: 786, endPoint y: 283, distance: 68.9
click at [851, 272] on h3 "$240 for small, $300 for large" at bounding box center [619, 279] width 582 height 20
click at [1114, 282] on icon "Quantity Input" at bounding box center [1110, 288] width 18 height 18
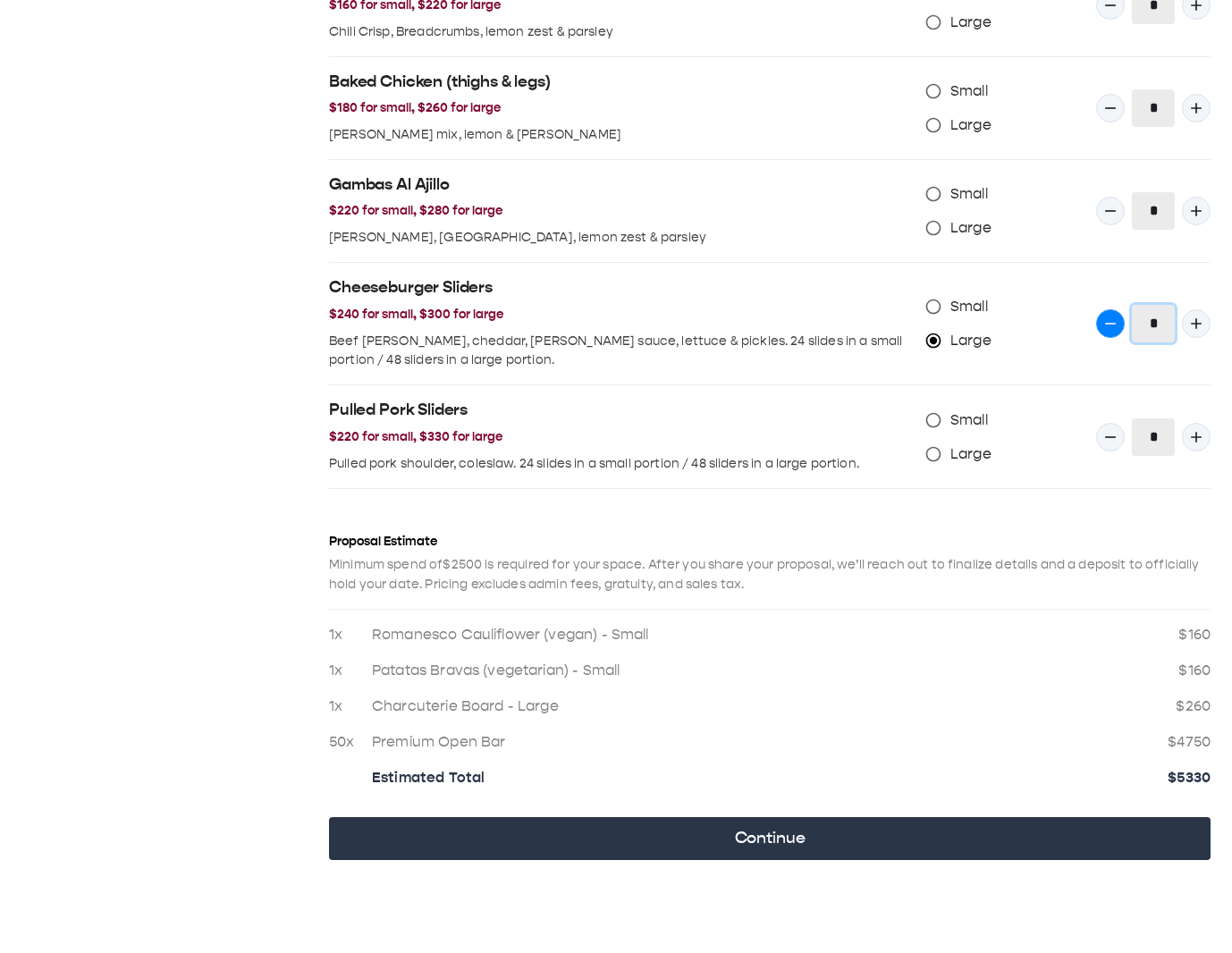
scroll to position [1789, 0]
click at [1194, 335] on button "Quantity Input" at bounding box center [1195, 323] width 28 height 28
type input "*"
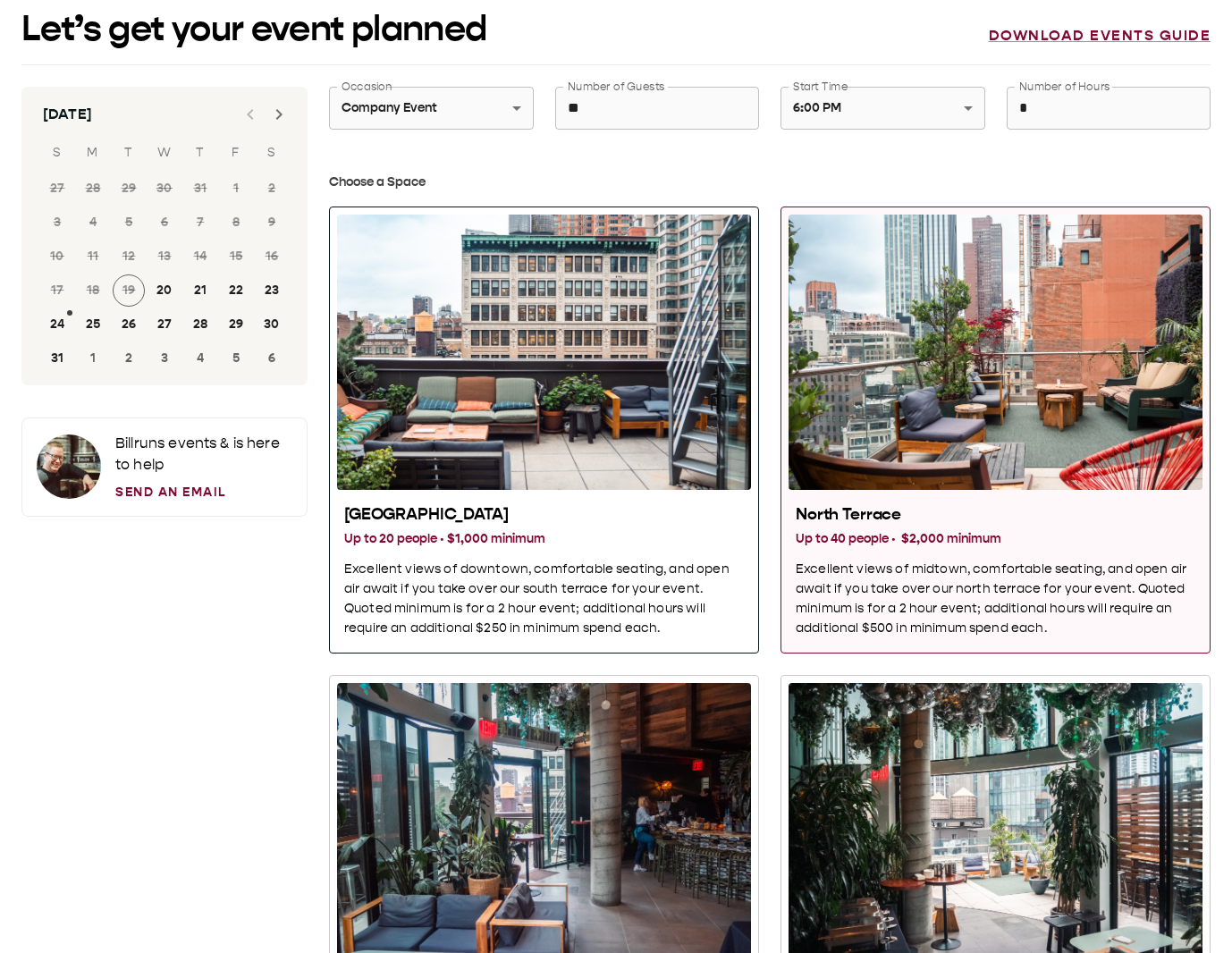
scroll to position [0, 0]
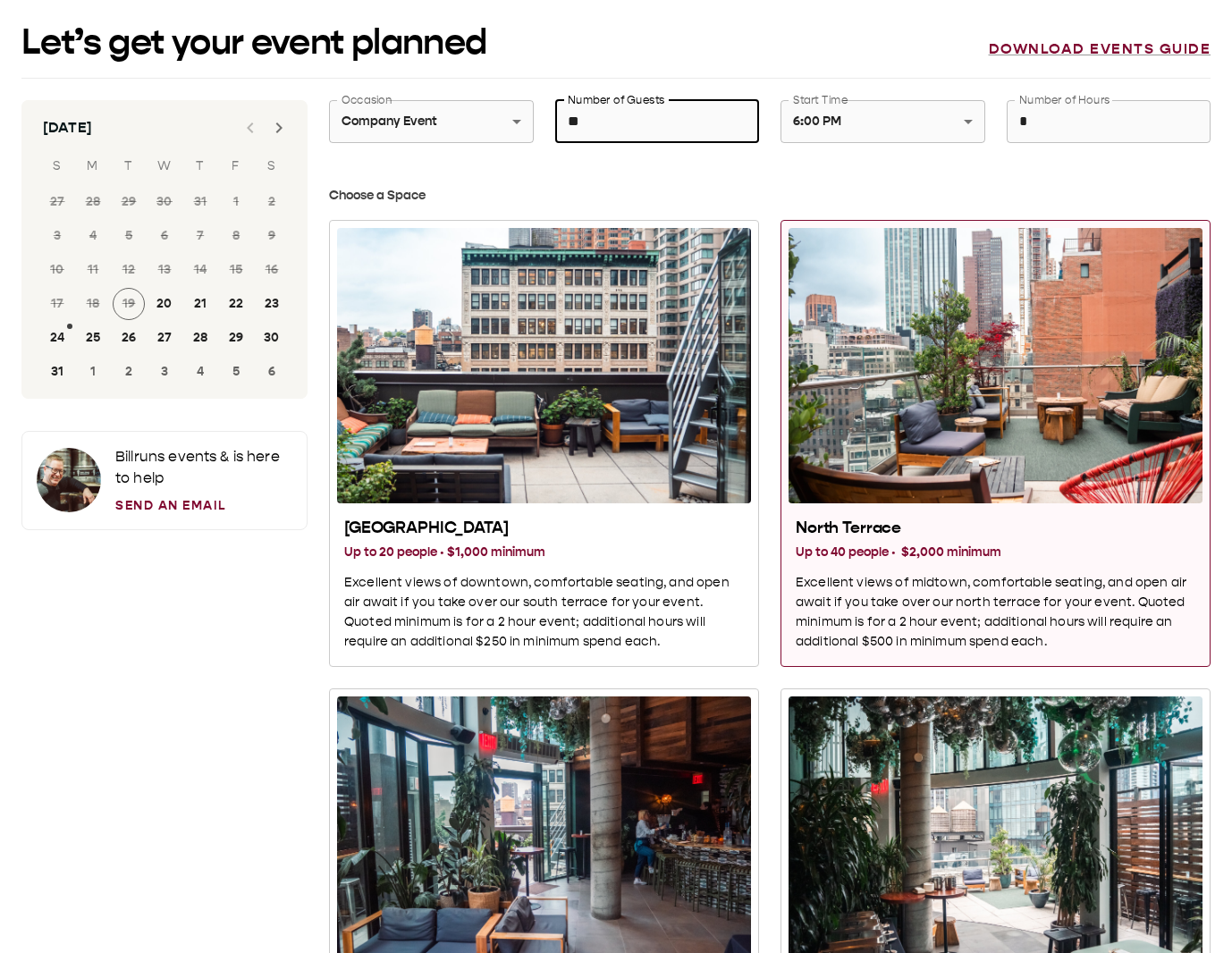
click at [594, 120] on input "**" at bounding box center [657, 121] width 205 height 50
click at [535, 128] on div "Number of Guests ** Number of Guests" at bounding box center [647, 111] width 226 height 64
drag, startPoint x: 599, startPoint y: 121, endPoint x: 543, endPoint y: 117, distance: 56.1
click at [544, 117] on div "Number of Guests ** Number of Guests" at bounding box center [647, 111] width 226 height 64
type input "**"
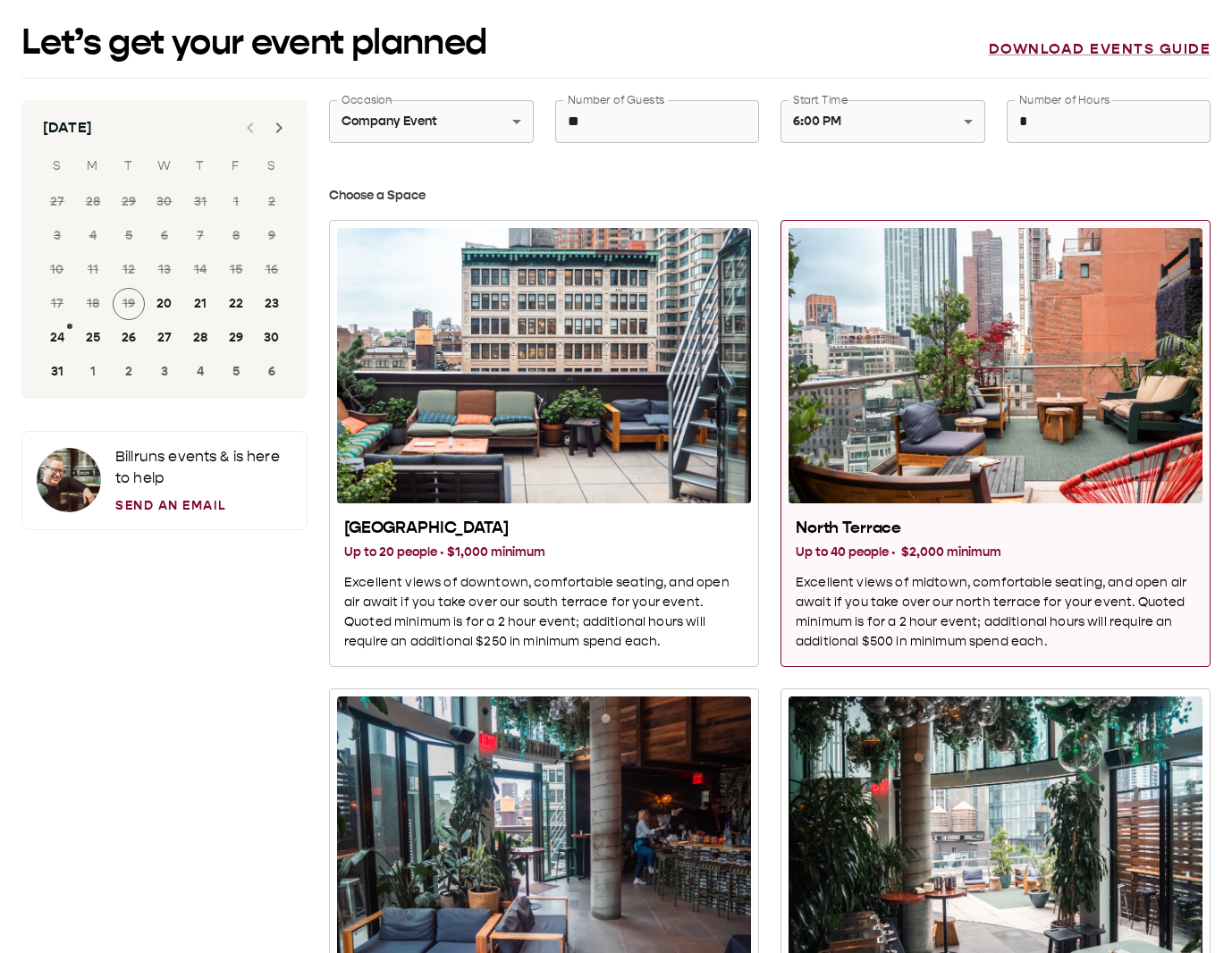
click at [712, 186] on h3 "Choose a Space" at bounding box center [769, 196] width 881 height 20
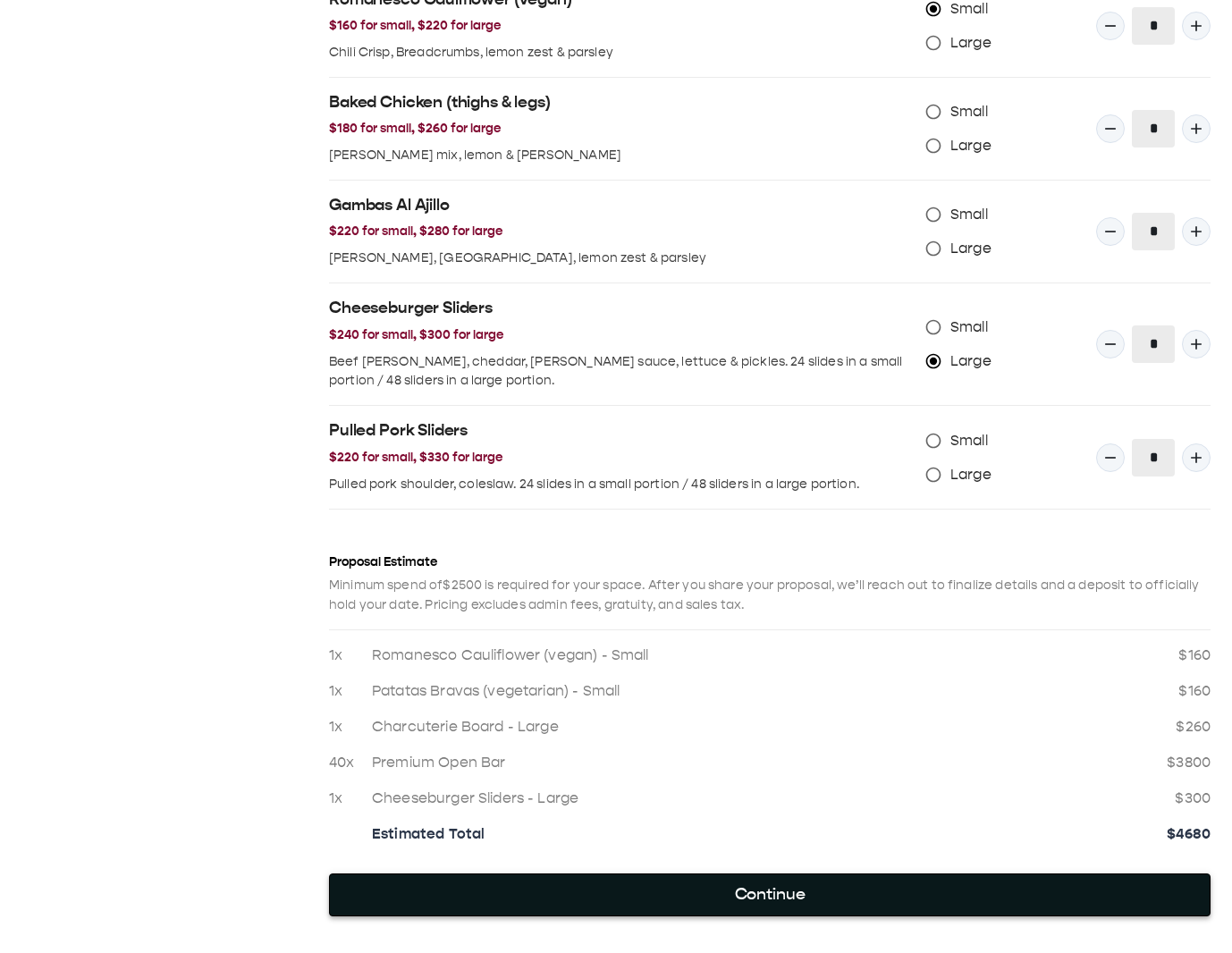
scroll to position [1825, 0]
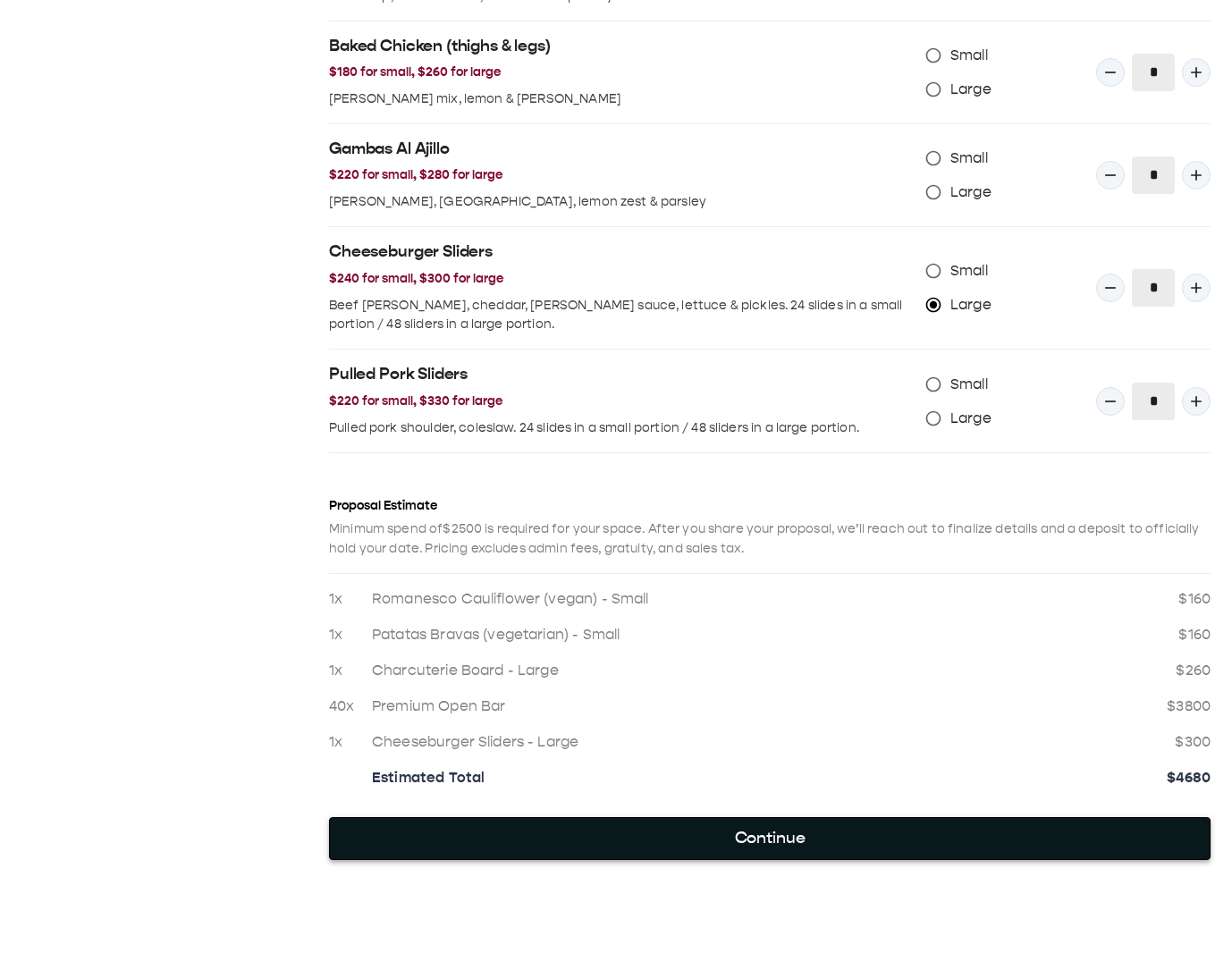
click at [815, 838] on button "Continue" at bounding box center [769, 838] width 881 height 43
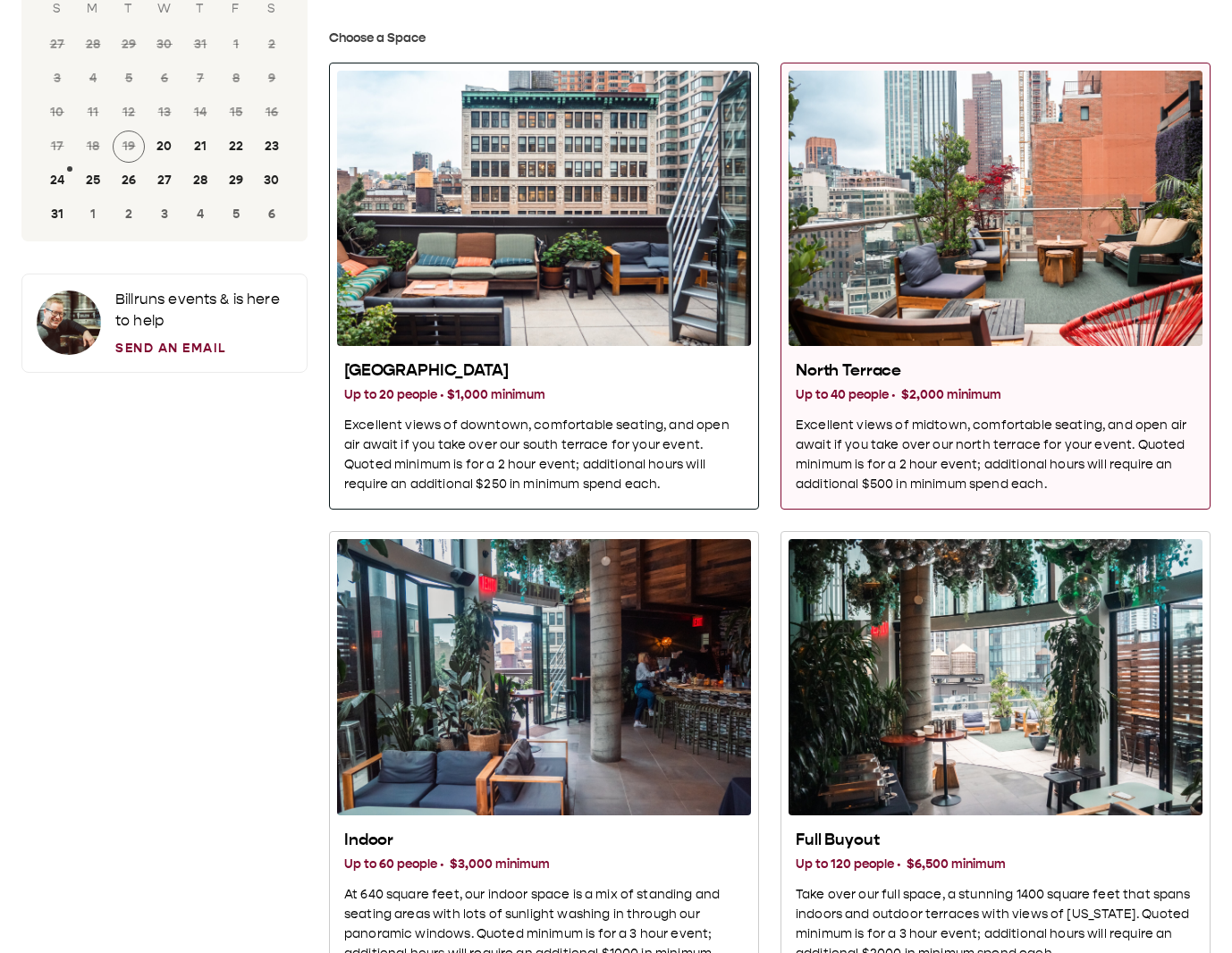
scroll to position [0, 0]
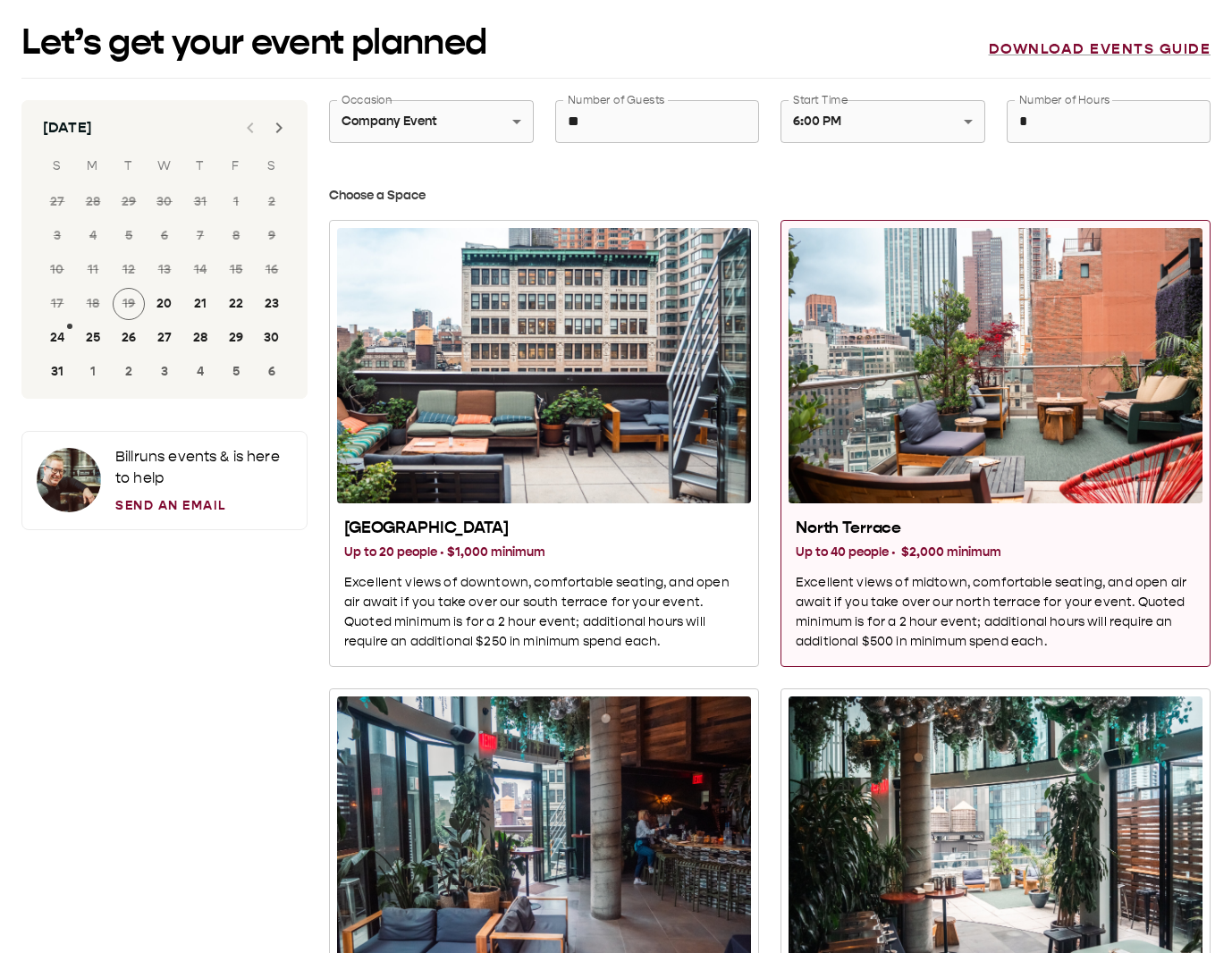
click at [268, 119] on icon "Next month" at bounding box center [279, 128] width 21 height 21
click at [195, 304] on button "25" at bounding box center [200, 303] width 32 height 32
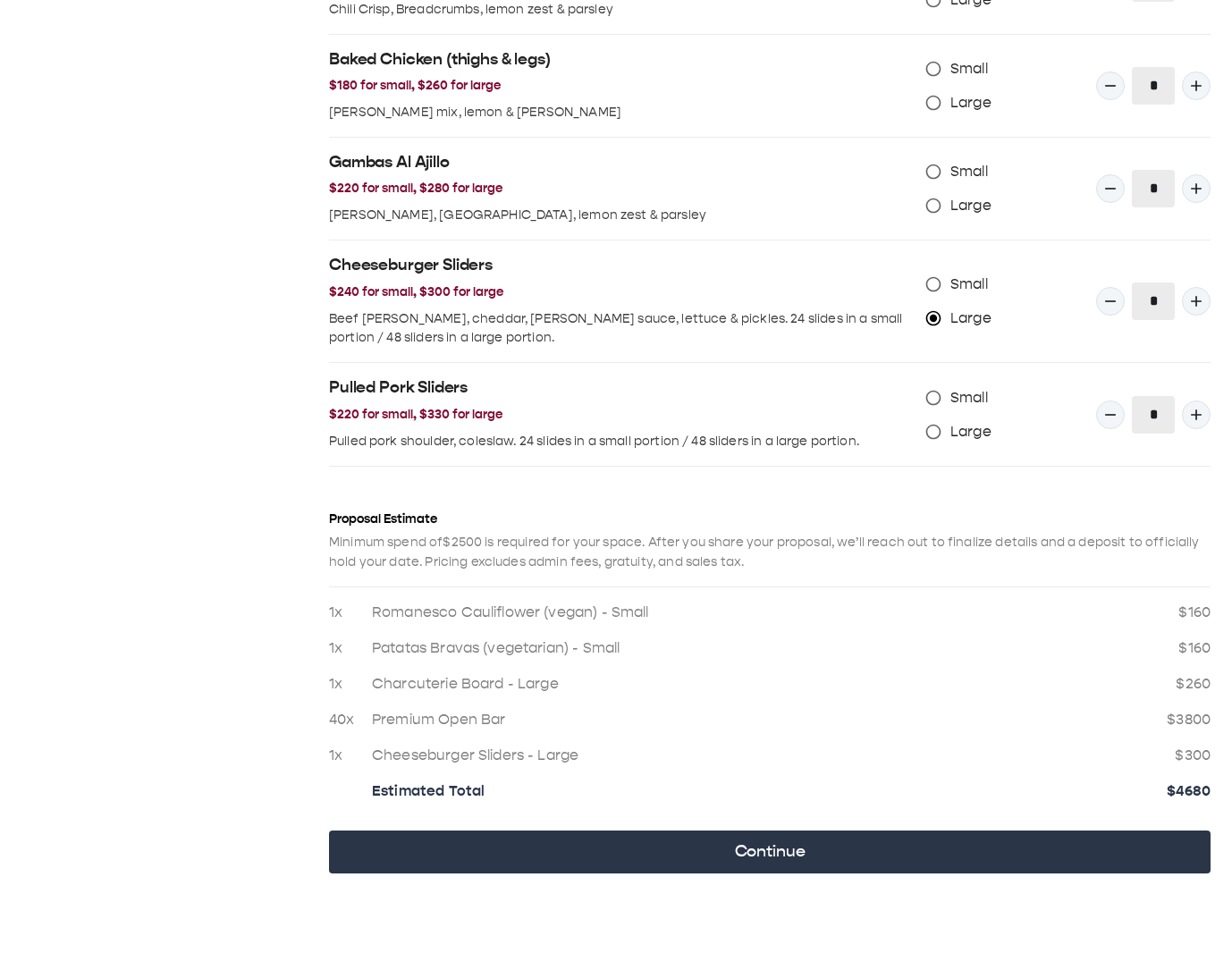
scroll to position [1825, 0]
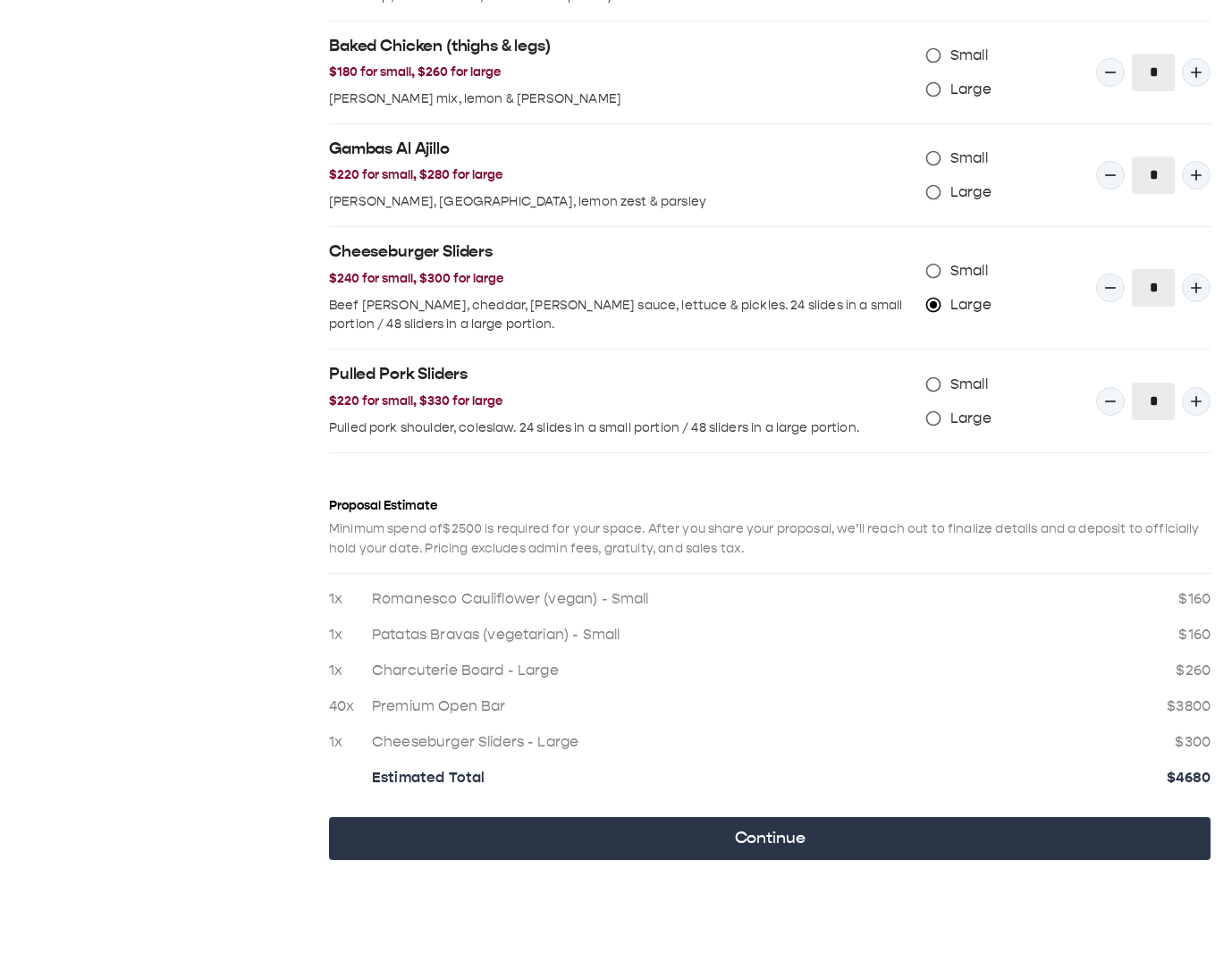
click at [697, 820] on button "Continue" at bounding box center [769, 838] width 881 height 43
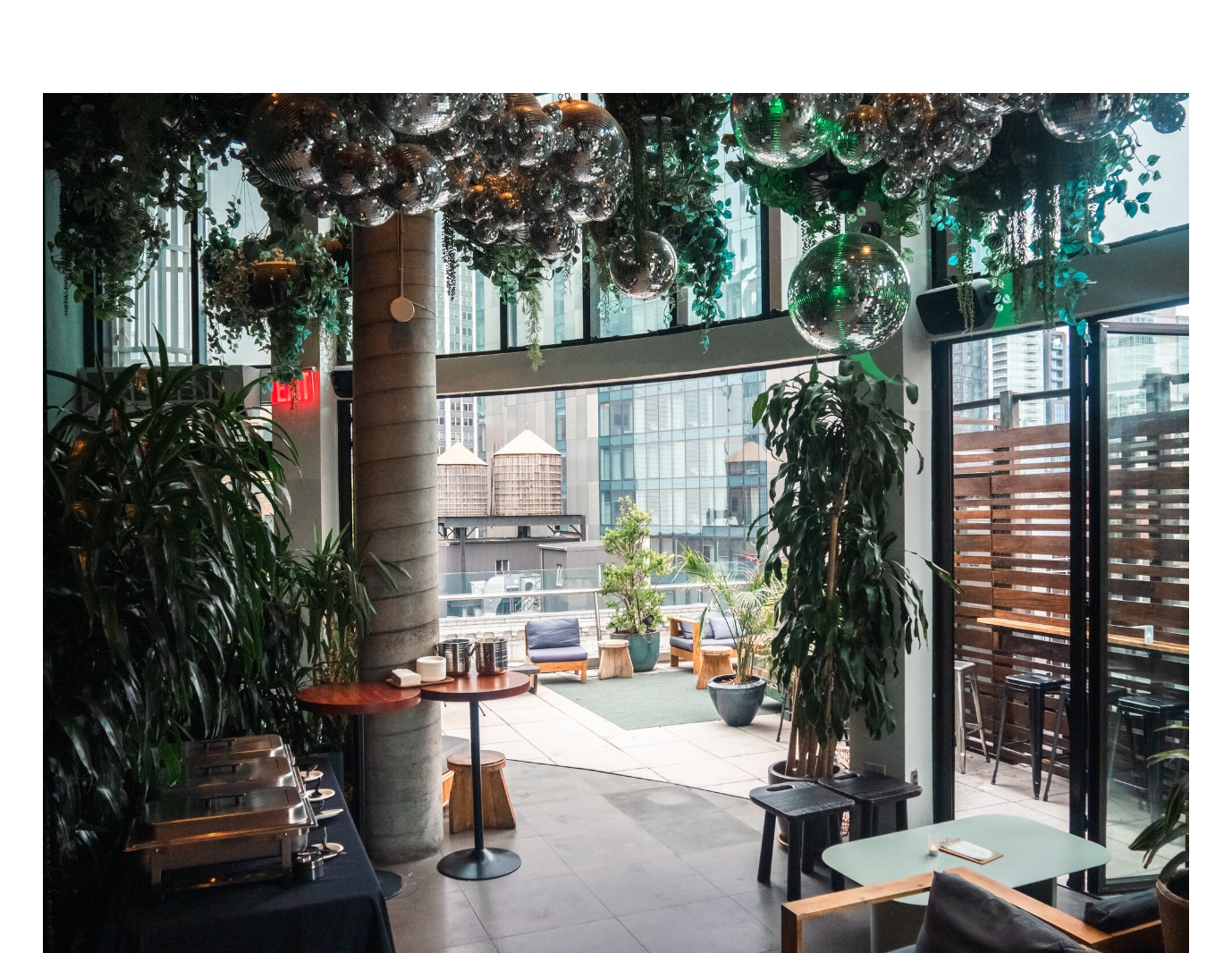
scroll to position [0, 0]
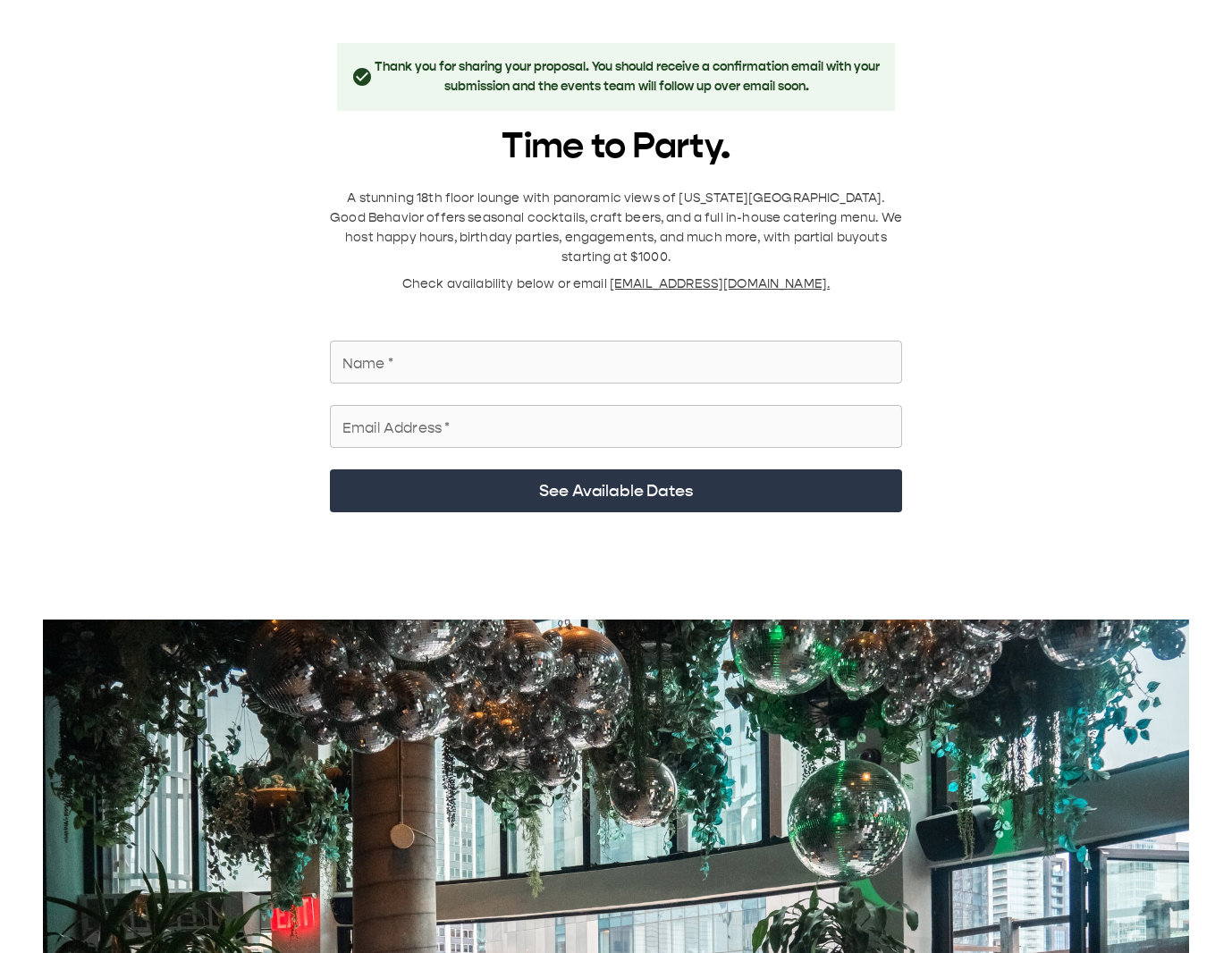
click at [497, 363] on input "Name   *" at bounding box center [616, 361] width 572 height 50
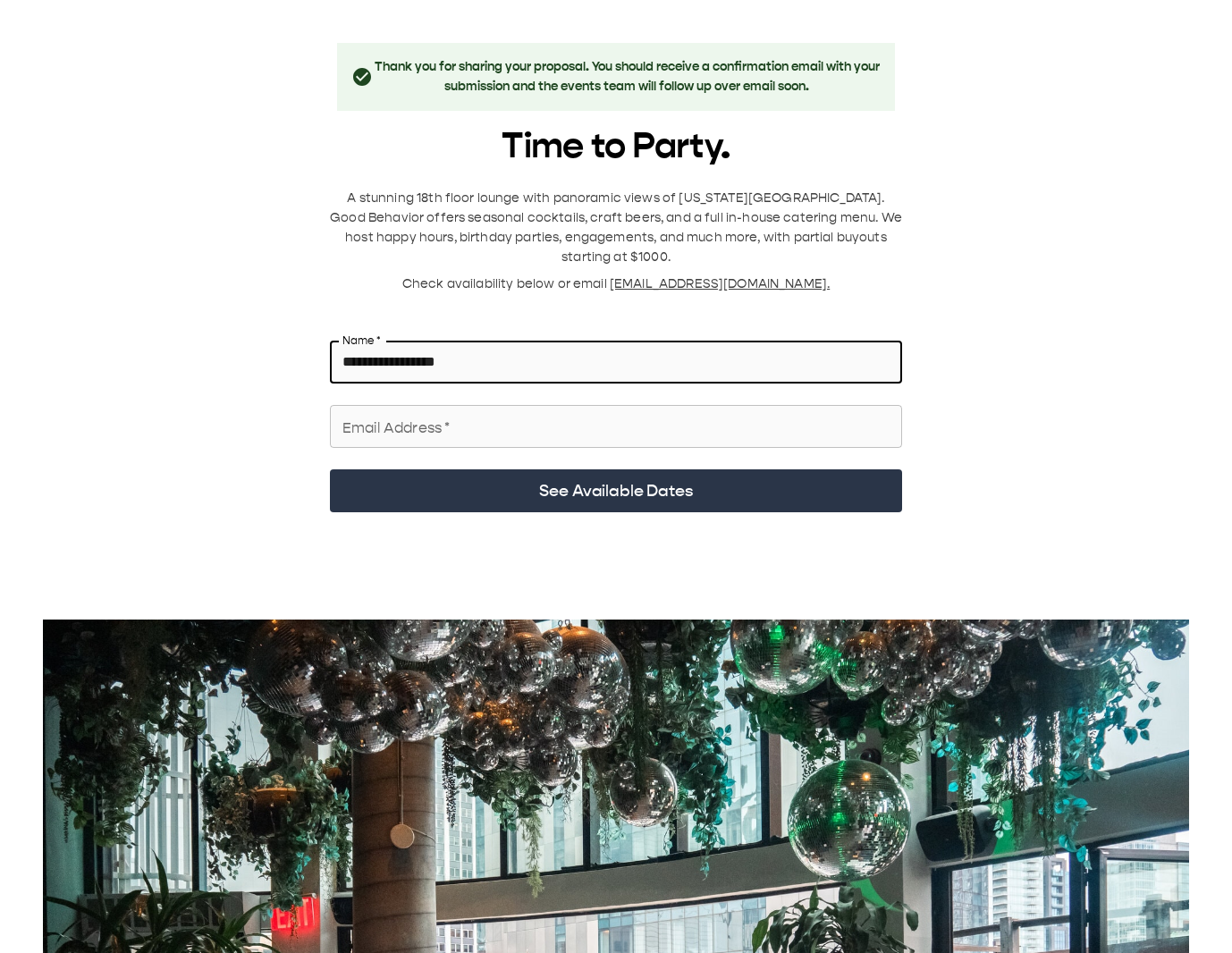
type input "**********"
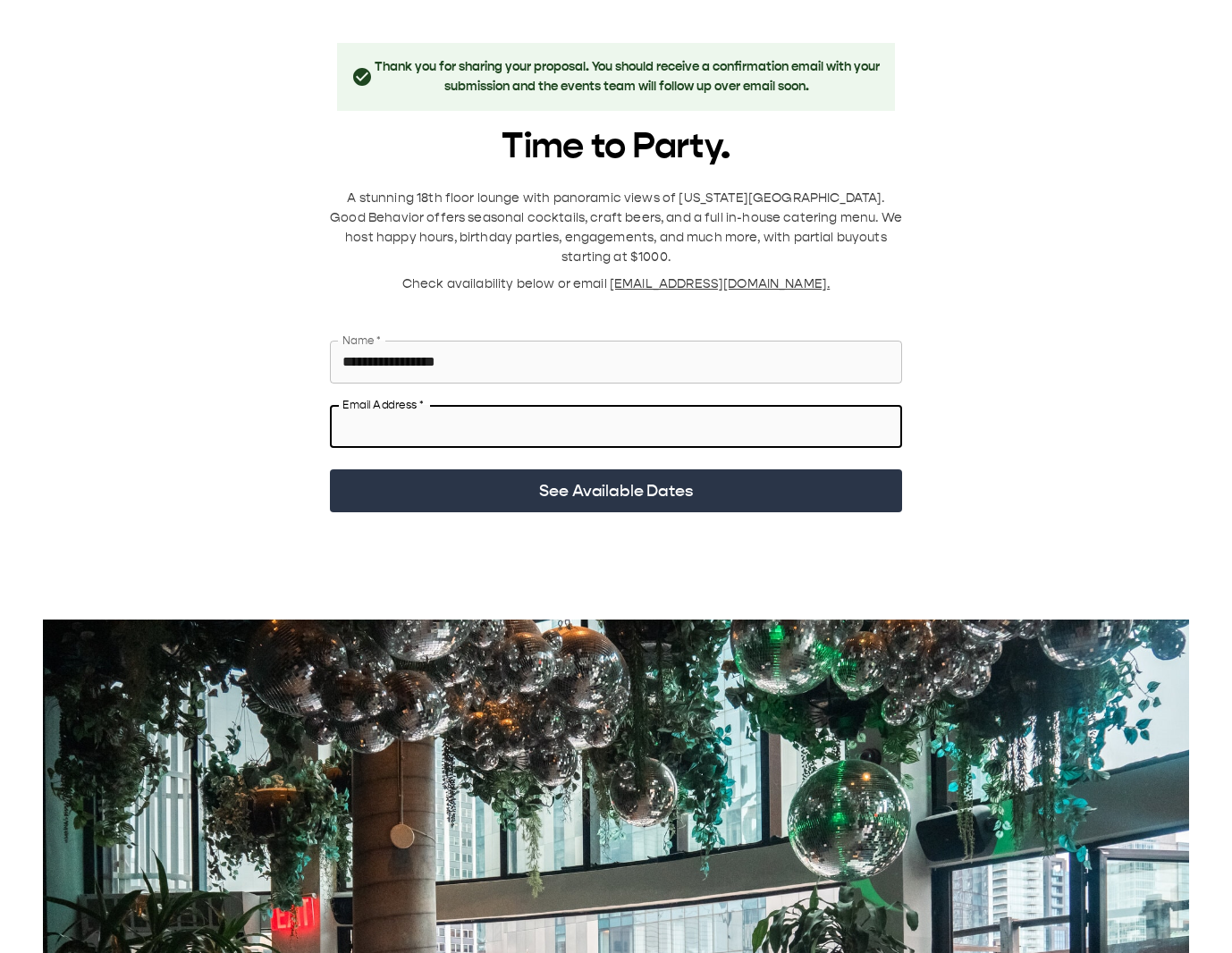
click at [378, 425] on input "Email Address   *" at bounding box center [616, 425] width 572 height 50
type input "**********"
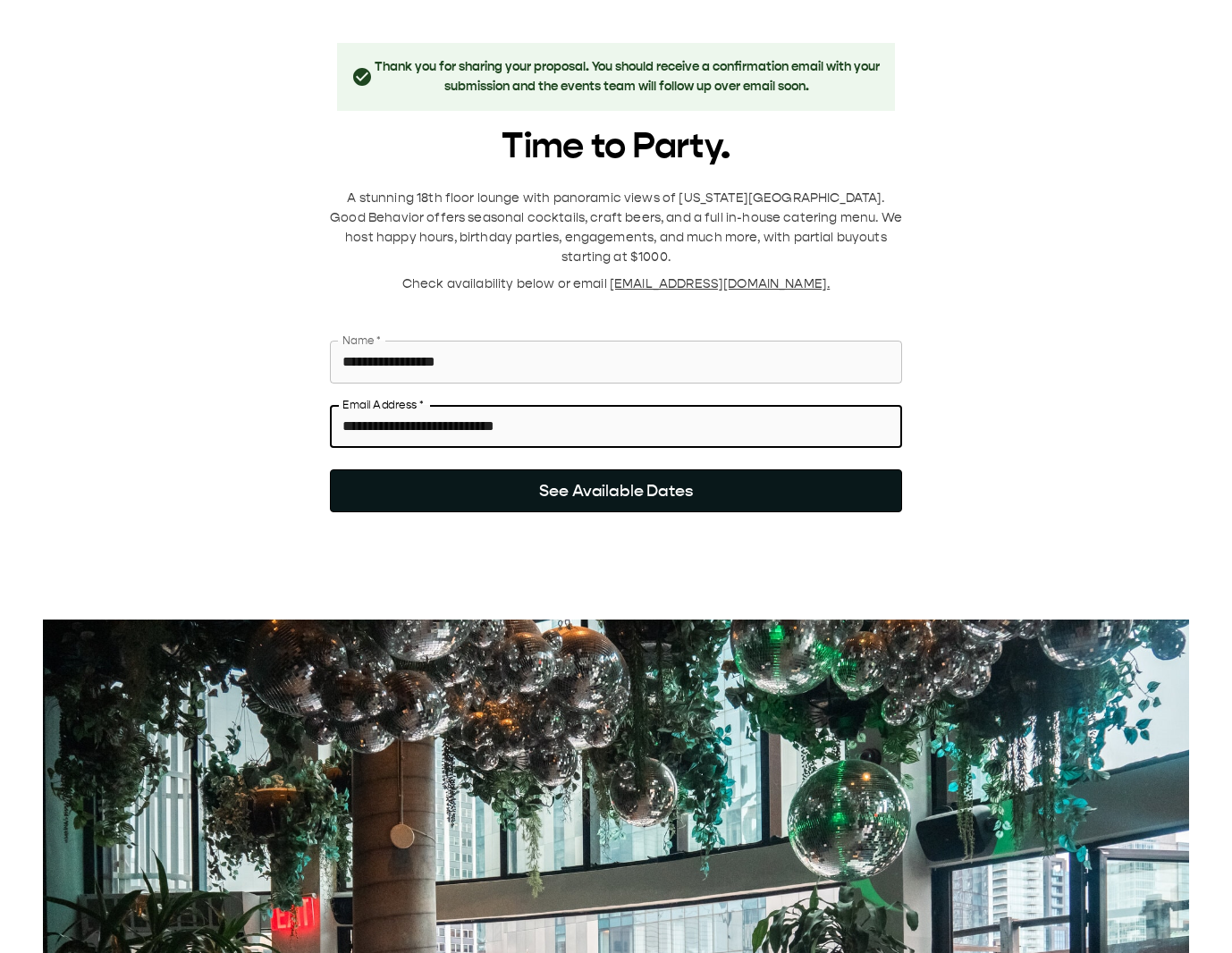
click at [494, 479] on button "See Available Dates" at bounding box center [616, 491] width 572 height 43
